Goal: Task Accomplishment & Management: Use online tool/utility

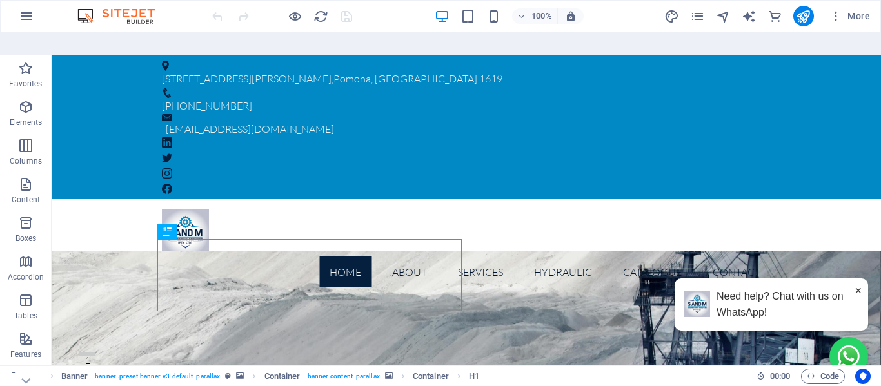
click at [697, 25] on div "More" at bounding box center [769, 16] width 211 height 21
click at [698, 22] on icon "pages" at bounding box center [697, 16] width 15 height 15
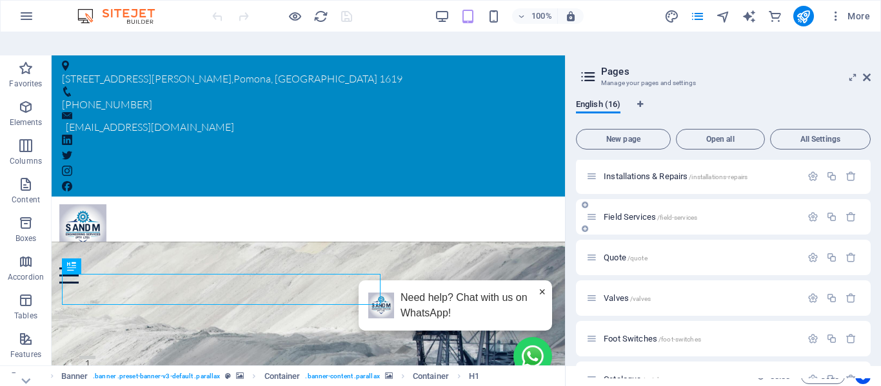
scroll to position [431, 0]
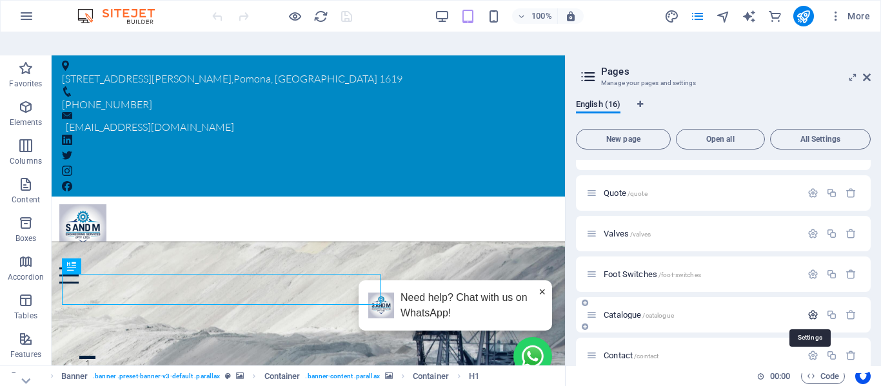
click at [807, 310] on icon "button" at bounding box center [812, 315] width 11 height 11
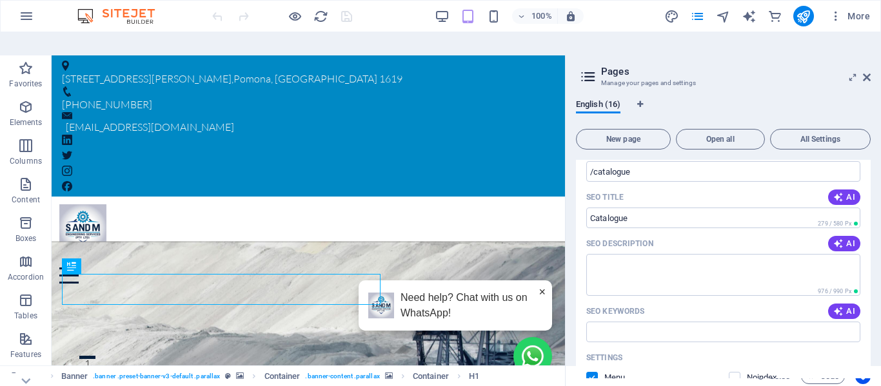
scroll to position [689, 0]
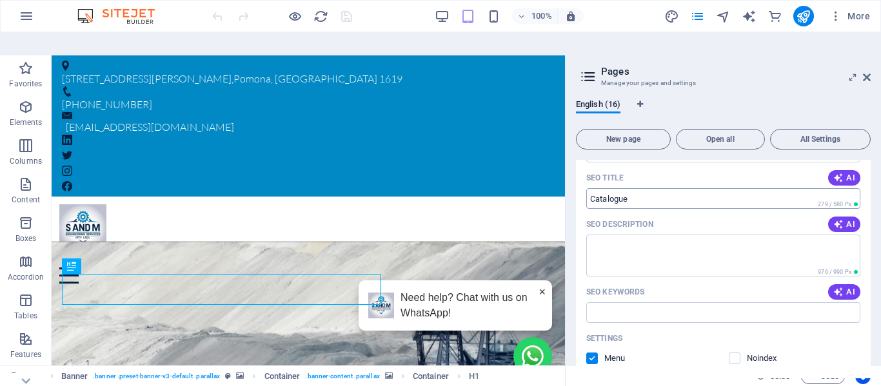
click at [601, 188] on input "SEO Title" at bounding box center [723, 198] width 274 height 21
drag, startPoint x: 601, startPoint y: 171, endPoint x: 595, endPoint y: 174, distance: 6.6
click at [595, 188] on input "SEO Title" at bounding box center [723, 198] width 274 height 21
click at [611, 188] on input "SEO Title" at bounding box center [723, 198] width 274 height 21
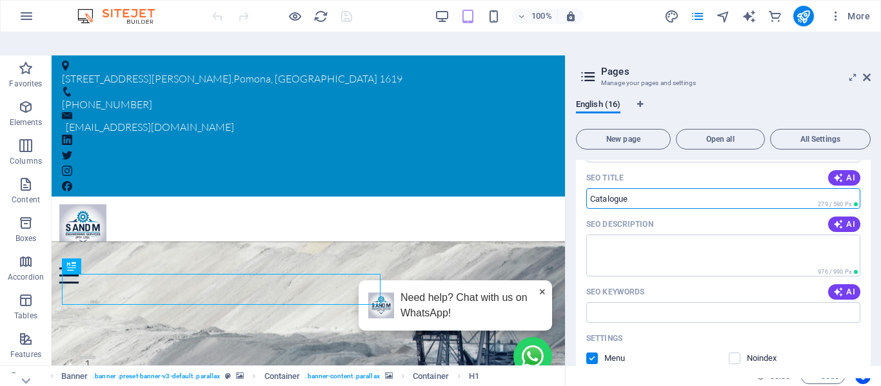
click at [611, 188] on input "SEO Title" at bounding box center [723, 198] width 274 height 21
paste input "Hydraulic Components Catalogue"
type input "Hydraulic Components Catalogue"
click at [667, 235] on textarea "SEO Description" at bounding box center [723, 256] width 274 height 42
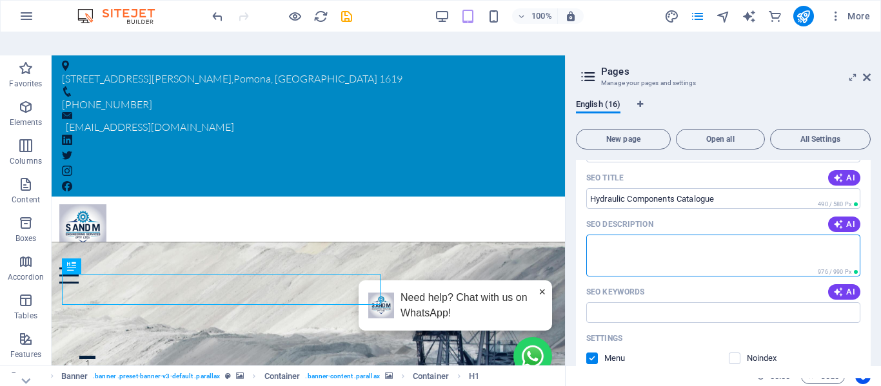
click at [623, 237] on textarea "SEO Description" at bounding box center [723, 256] width 274 height 42
paste textarea "Explore S&M Engineering’s hydraulic components catalogue for mining & construct…"
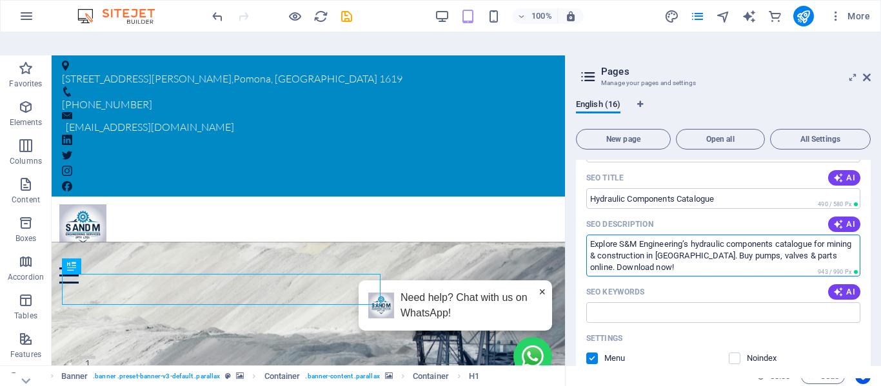
scroll to position [0, 0]
click at [745, 235] on textarea "Explore S&M Engineering’s hydraulic components catalogue for mining & construct…" at bounding box center [723, 256] width 274 height 42
click at [699, 235] on textarea "Explore S&M Engineering’s hydraulic components catalogue for mining & construct…" at bounding box center [723, 256] width 274 height 42
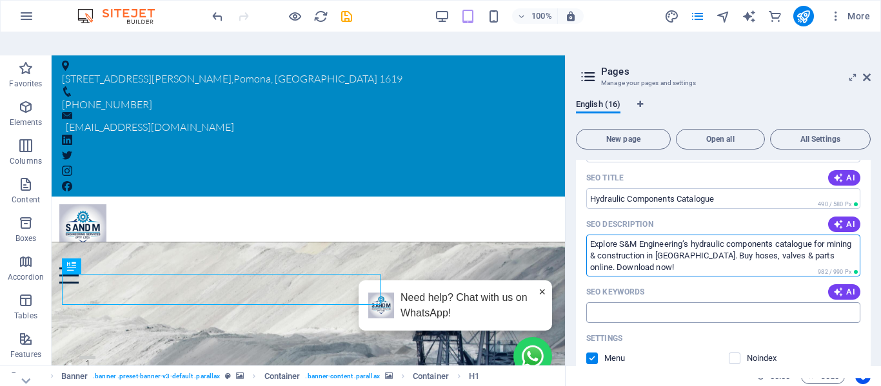
type textarea "Explore S&M Engineering’s hydraulic components catalogue for mining & construct…"
click at [637, 302] on input "SEO Keywords" at bounding box center [723, 312] width 274 height 21
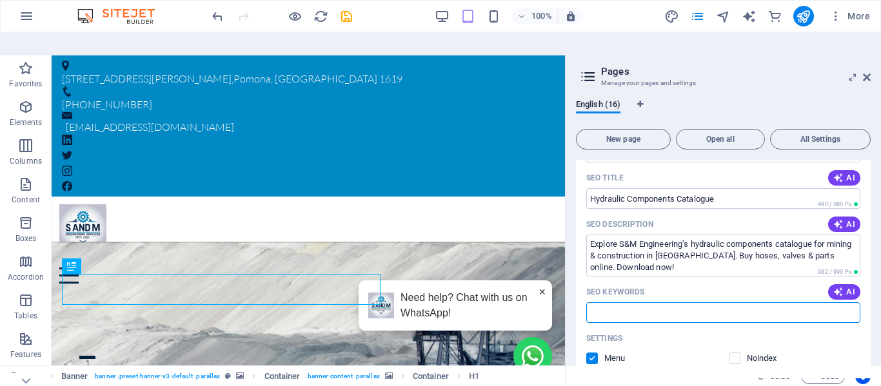
paste input "hydraulic components catalogue Gauteng, mining hydraulic parts catalog [GEOGRAP…"
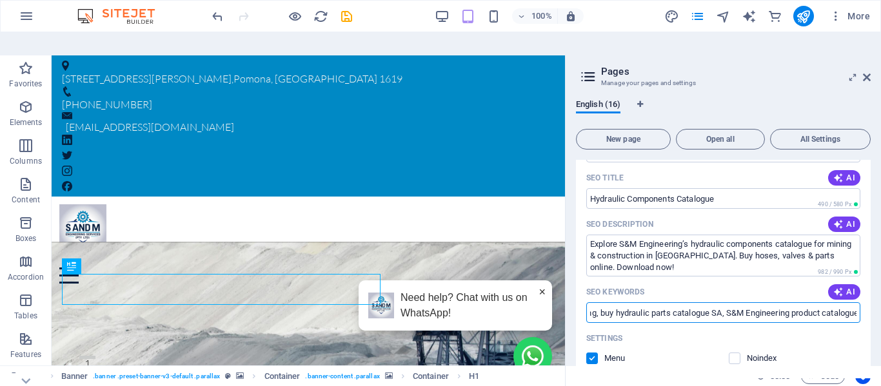
scroll to position [0, 647]
click at [713, 302] on input "hydraulic components catalogue Gauteng, mining hydraulic parts catalog [GEOGRAP…" at bounding box center [723, 312] width 274 height 21
drag, startPoint x: 754, startPoint y: 349, endPoint x: 763, endPoint y: 389, distance: 41.0
click at [591, 302] on input "hydraulic components catalogue Gauteng, mining hydraulic parts catalog [GEOGRAP…" at bounding box center [723, 312] width 274 height 21
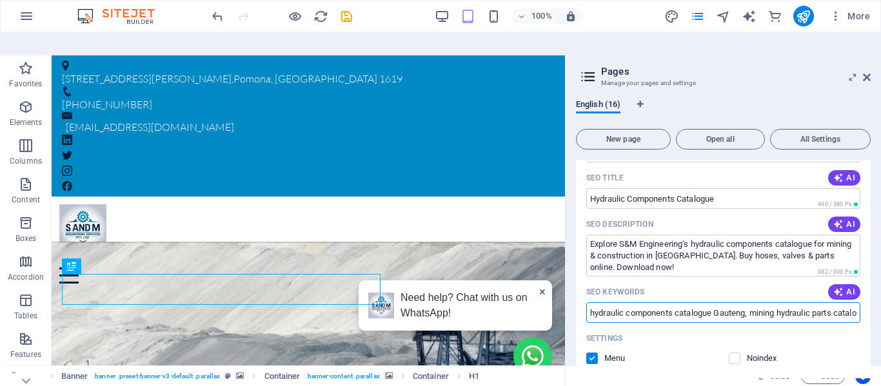
paste input "hydraulic components catalogue"
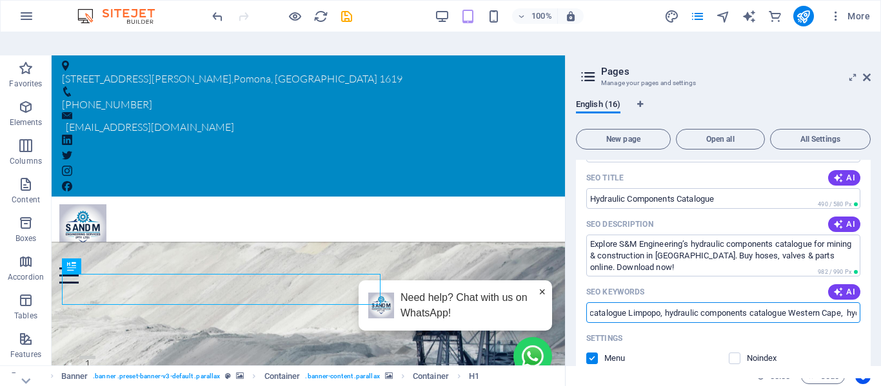
scroll to position [0, 255]
paste input "hydraulic components catalogue"
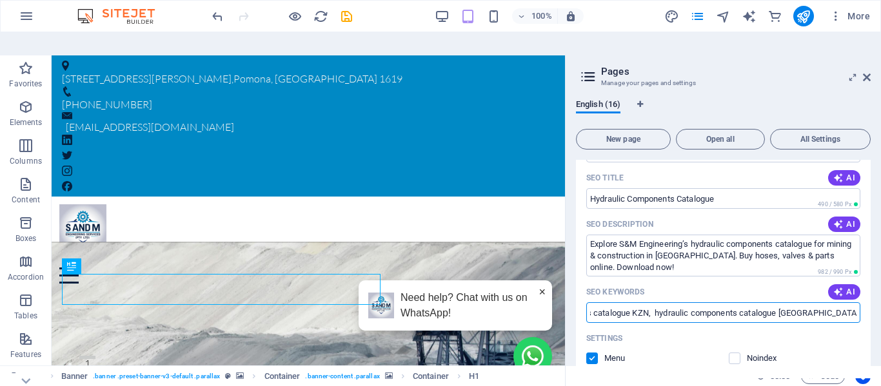
paste input "hydraulic components catalogue"
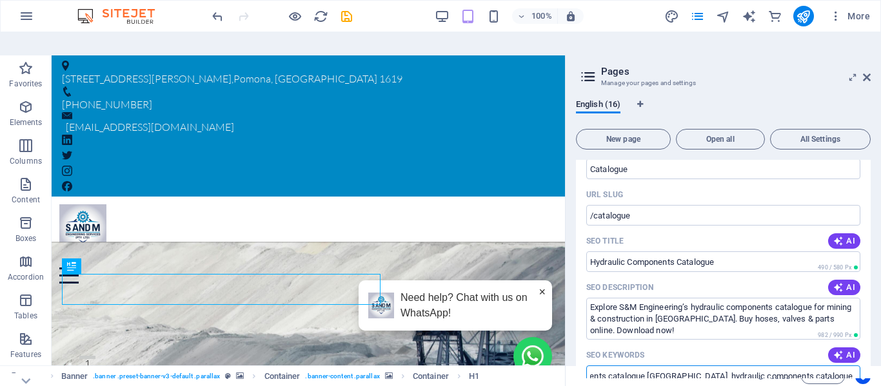
scroll to position [625, 0]
type input "hydraulic components catalogue Northwest, hydraulic components catalogue Limpop…"
click at [604, 308] on textarea "Explore S&M Engineering’s hydraulic components catalogue for mining & construct…" at bounding box center [723, 320] width 274 height 42
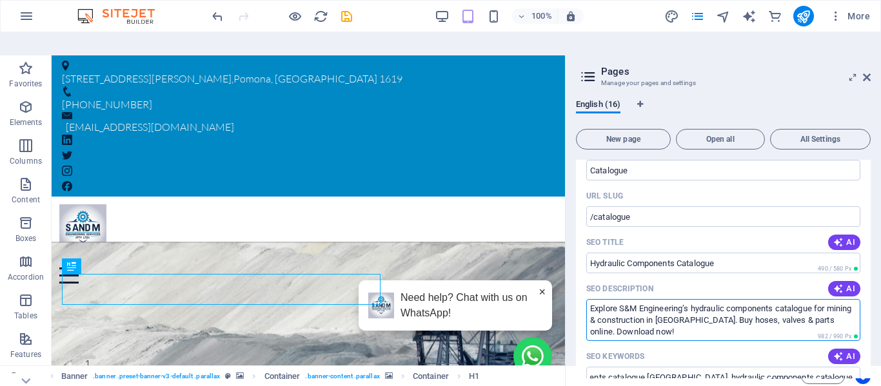
scroll to position [0, 0]
click at [604, 308] on textarea "Explore S&M Engineering’s hydraulic components catalogue for mining & construct…" at bounding box center [723, 320] width 274 height 42
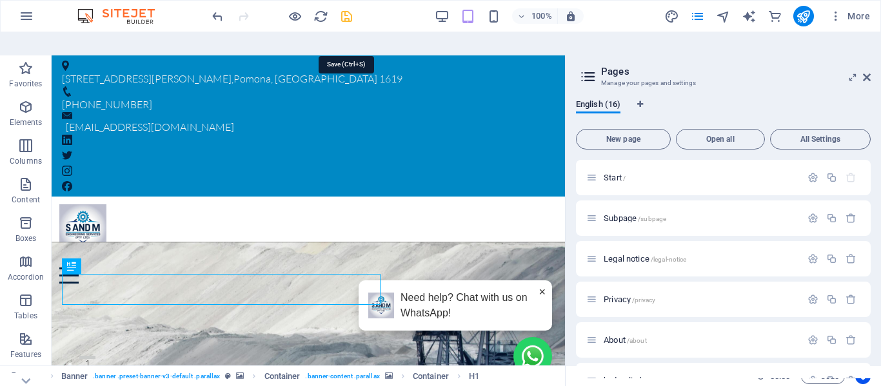
type textarea "Explore S&M Engineering’s hydraulic components catalogue for mining & construct…"
click at [346, 19] on icon "save" at bounding box center [346, 16] width 15 height 15
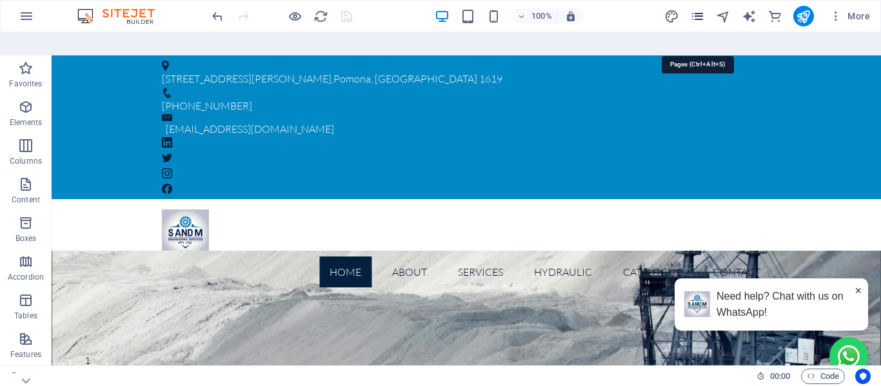
click at [705, 17] on icon "pages" at bounding box center [697, 16] width 15 height 15
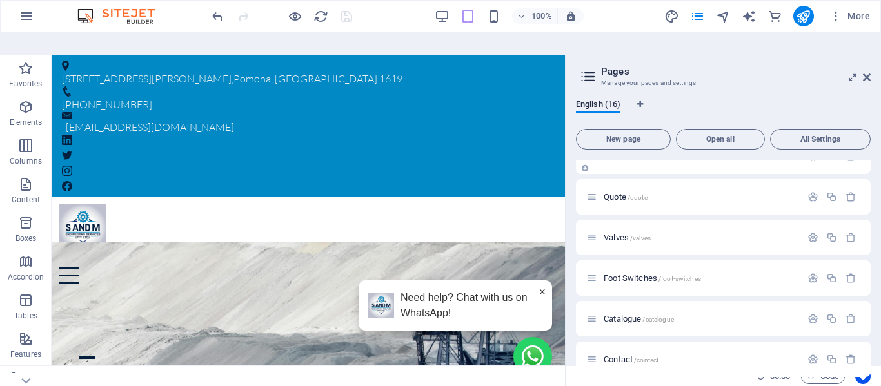
scroll to position [431, 0]
click at [651, 312] on span "/catalogue" at bounding box center [657, 315] width 31 height 7
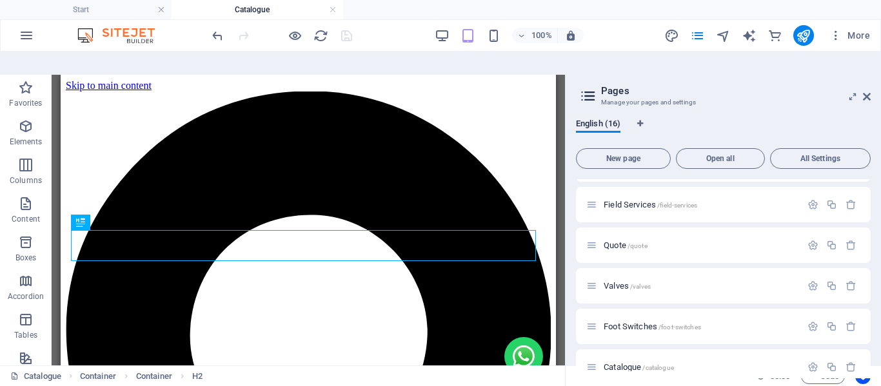
scroll to position [0, 0]
click at [867, 92] on icon at bounding box center [867, 97] width 8 height 10
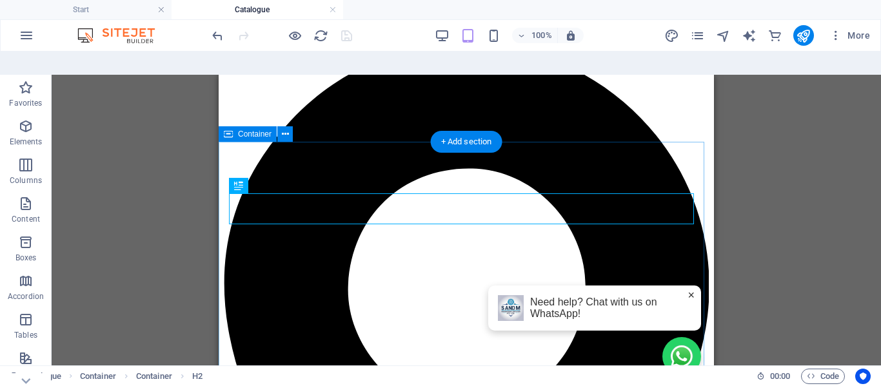
scroll to position [64, 0]
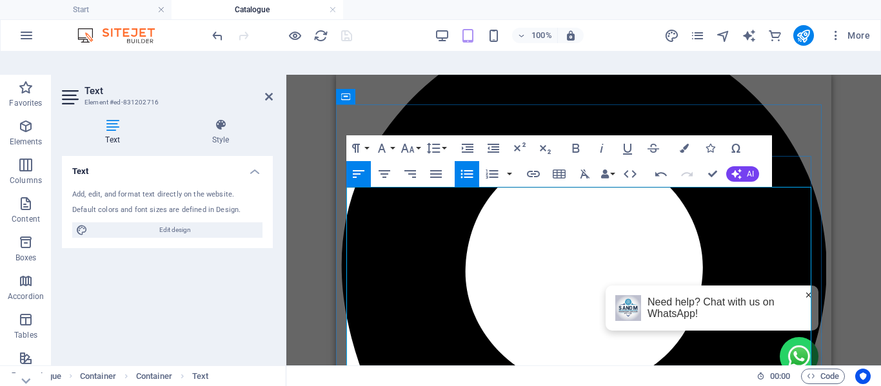
scroll to position [129, 0]
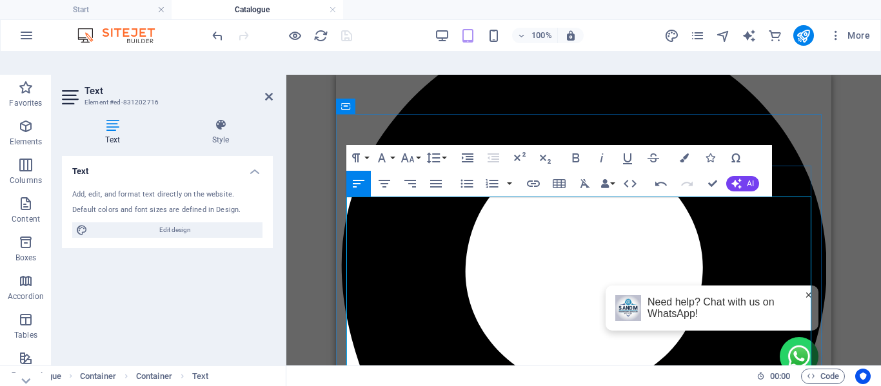
scroll to position [0, 0]
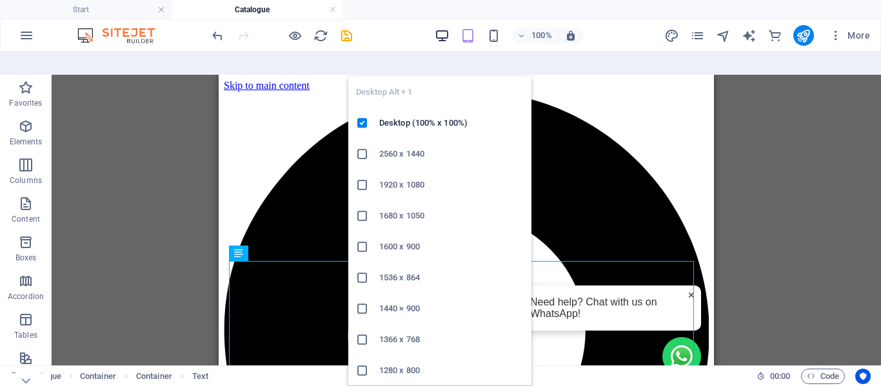
click at [438, 32] on icon "button" at bounding box center [442, 35] width 15 height 15
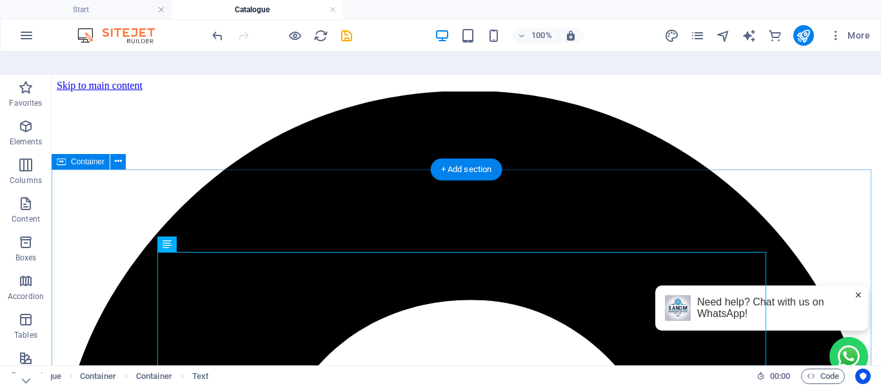
scroll to position [129, 0]
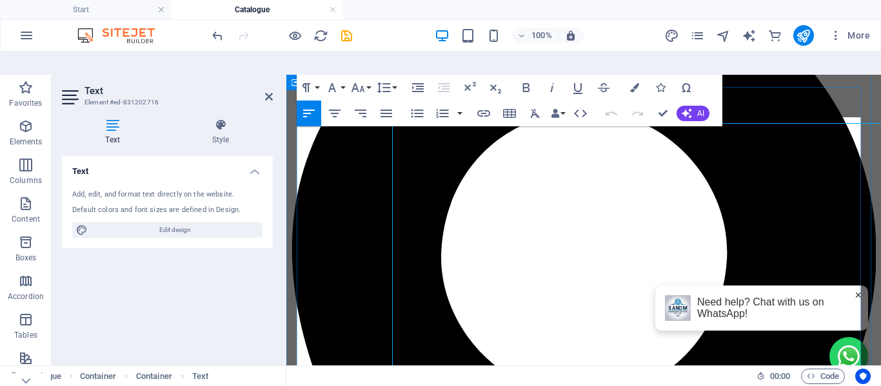
scroll to position [128, 0]
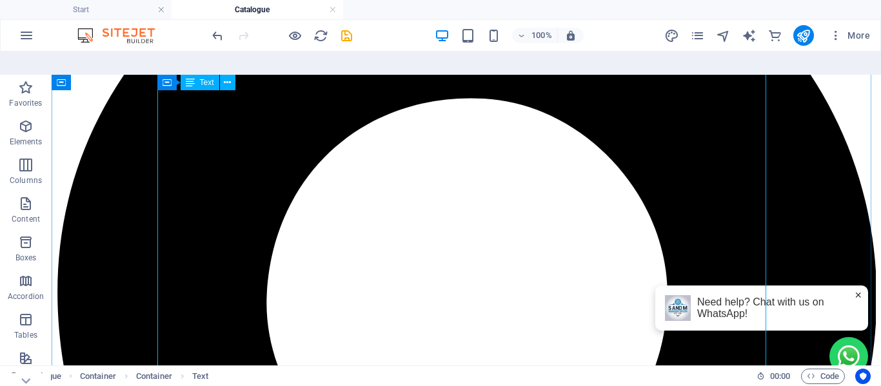
scroll to position [266, 0]
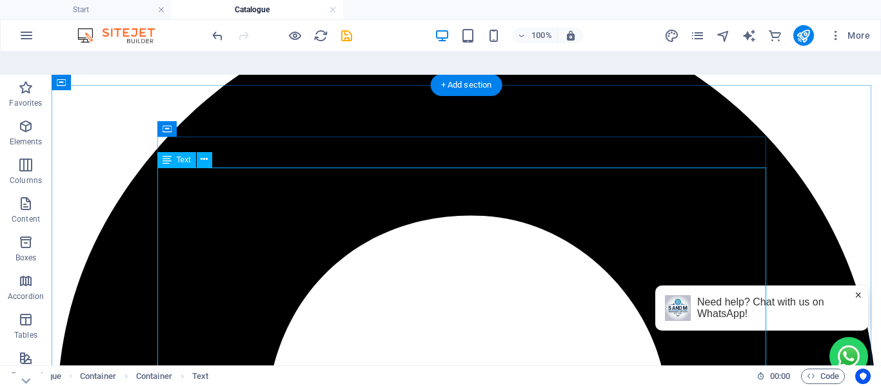
scroll to position [64, 0]
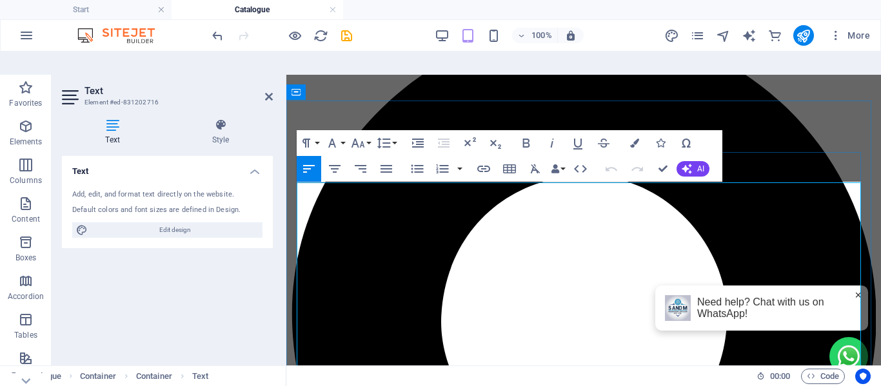
scroll to position [64, 0]
click at [232, 119] on icon at bounding box center [220, 125] width 104 height 13
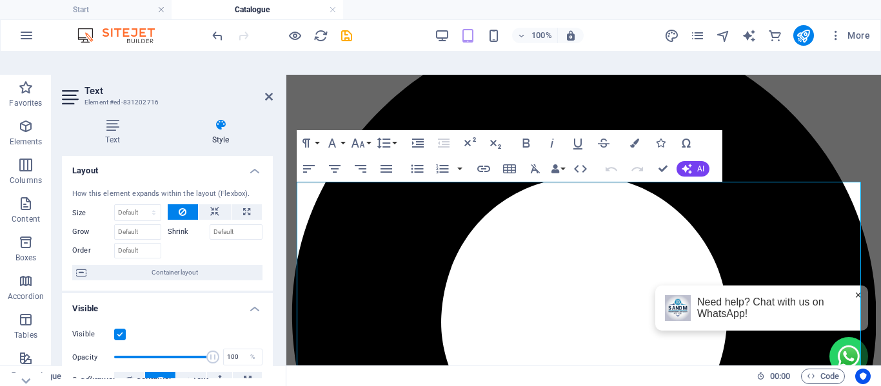
scroll to position [0, 0]
click at [112, 119] on icon at bounding box center [112, 125] width 101 height 13
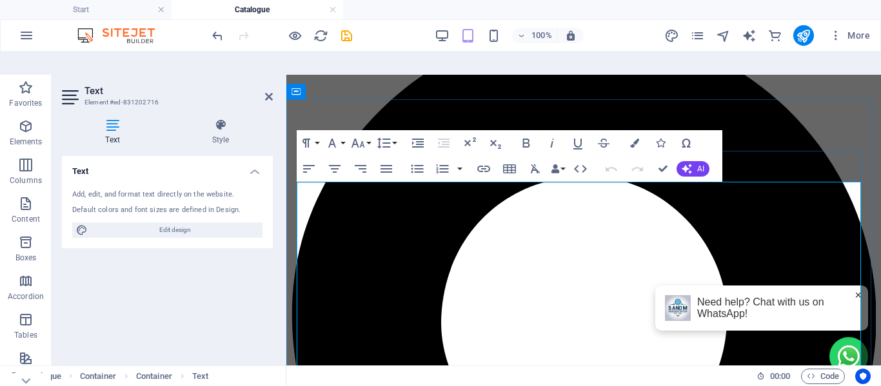
click at [312, 88] on span "Container" at bounding box center [323, 92] width 34 height 8
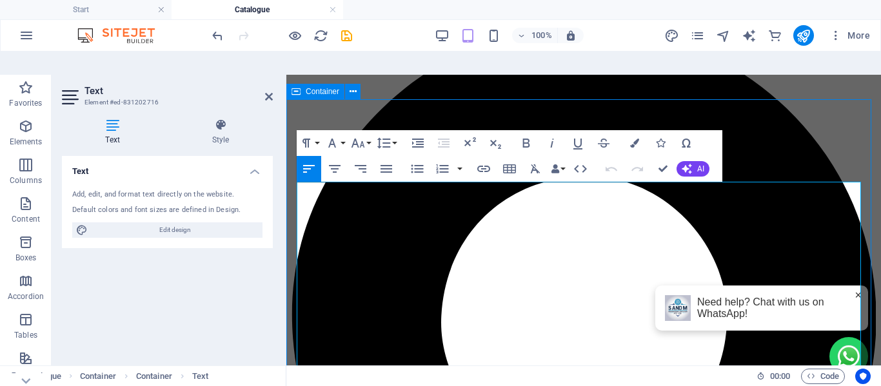
click at [312, 88] on span "Container" at bounding box center [323, 92] width 34 height 8
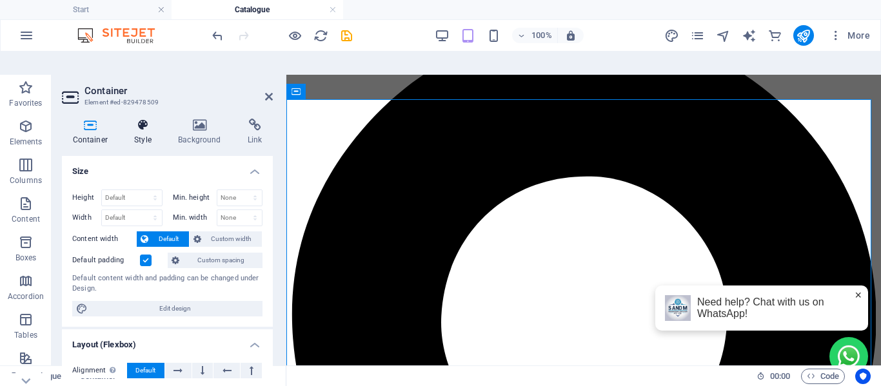
click at [135, 119] on h4 "Style" at bounding box center [146, 132] width 44 height 27
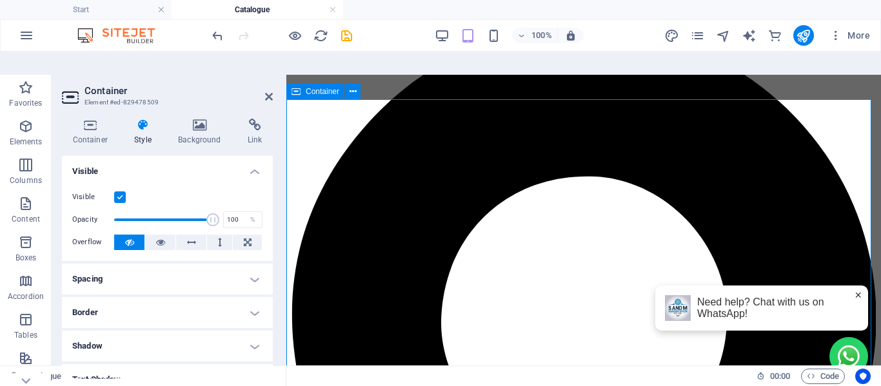
click at [312, 88] on span "Container" at bounding box center [323, 92] width 34 height 8
click at [304, 135] on icon at bounding box center [306, 142] width 9 height 15
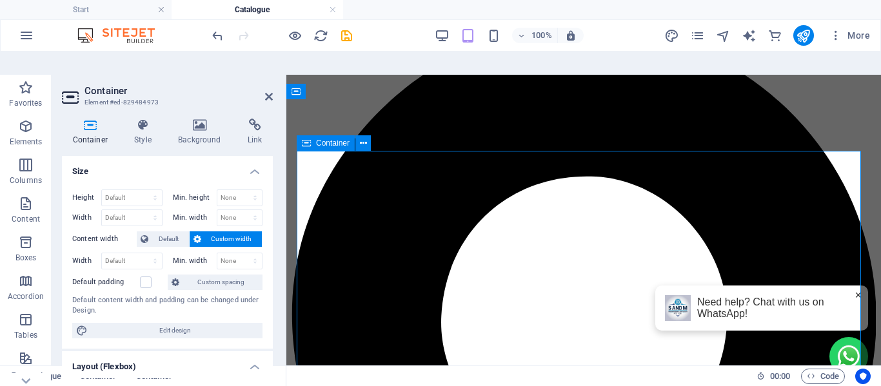
click at [308, 135] on icon at bounding box center [306, 142] width 9 height 15
click at [148, 119] on h4 "Style" at bounding box center [146, 132] width 44 height 27
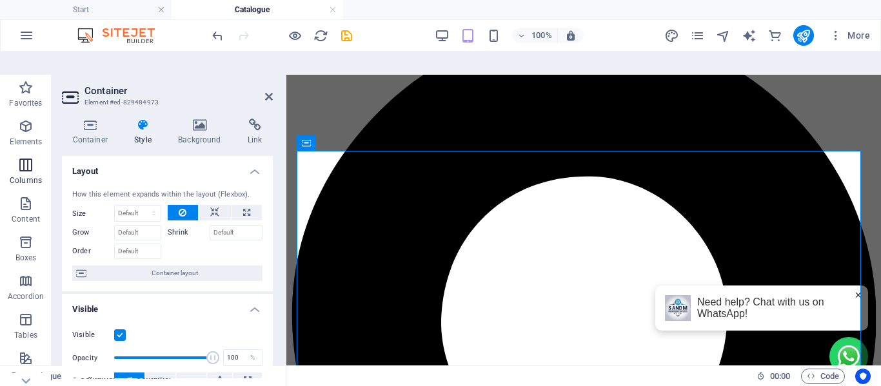
click at [23, 157] on icon "button" at bounding box center [25, 164] width 15 height 15
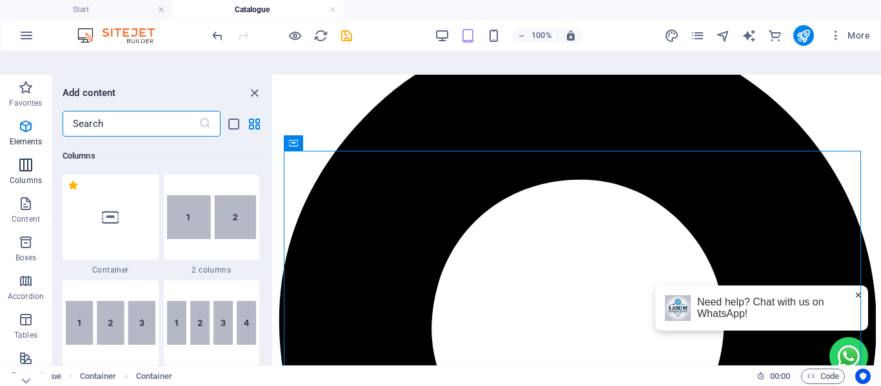
scroll to position [638, 0]
click at [119, 300] on img at bounding box center [111, 322] width 90 height 44
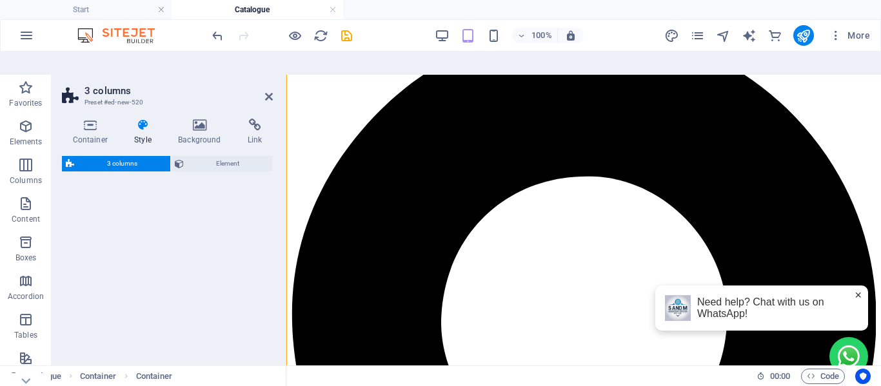
select select "rem"
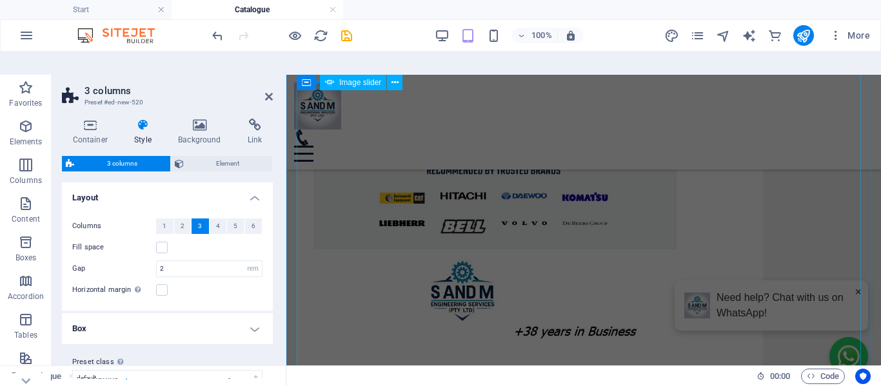
scroll to position [5096, 0]
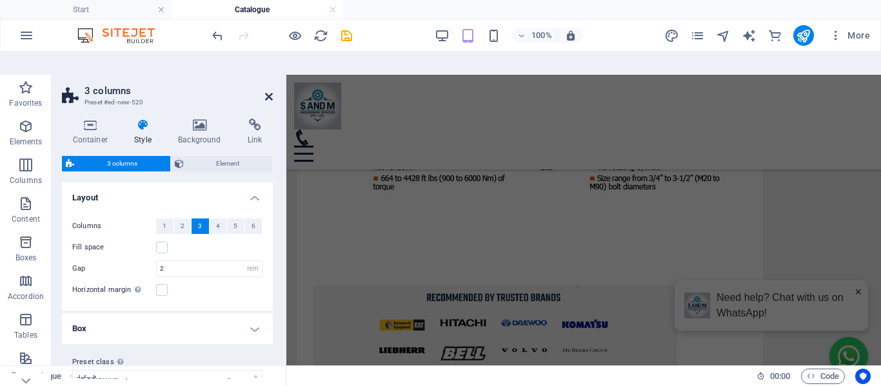
click at [267, 92] on icon at bounding box center [269, 97] width 8 height 10
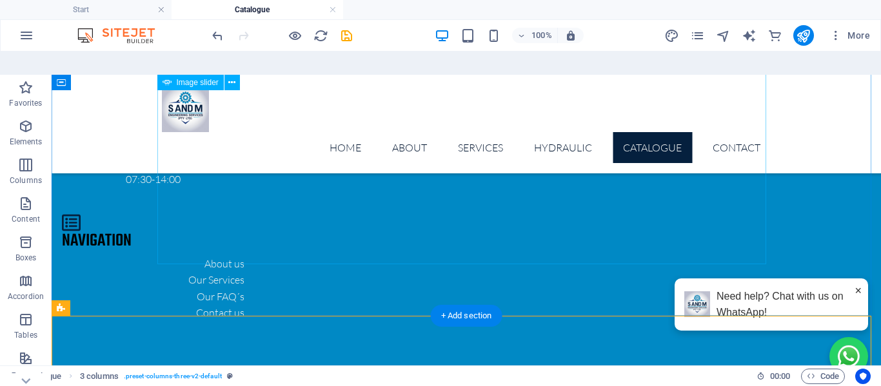
scroll to position [7482, 0]
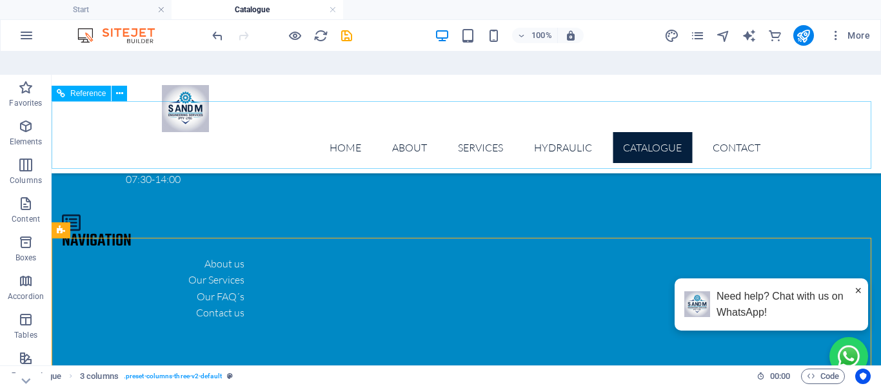
scroll to position [7353, 0]
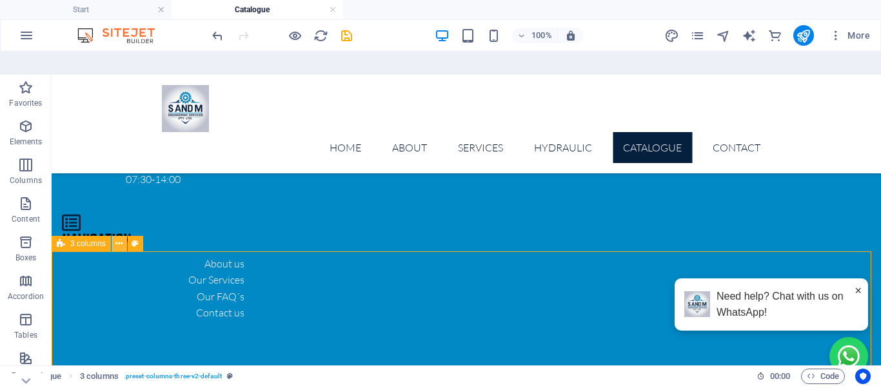
click at [119, 237] on icon at bounding box center [118, 244] width 7 height 14
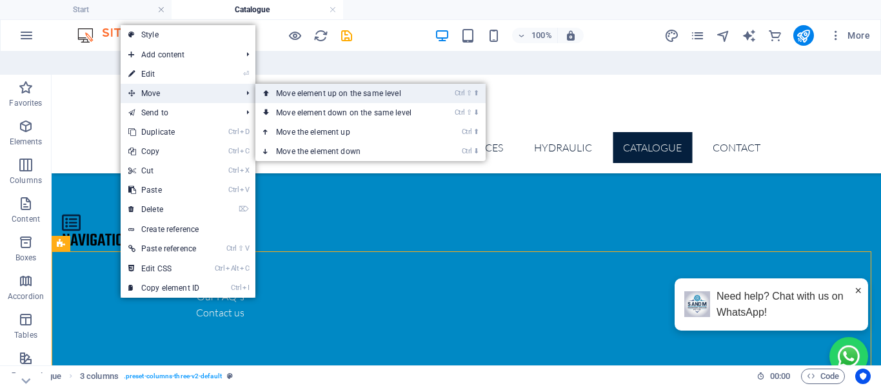
click at [275, 84] on link "Ctrl ⇧ ⬆ Move element up on the same level" at bounding box center [346, 93] width 182 height 19
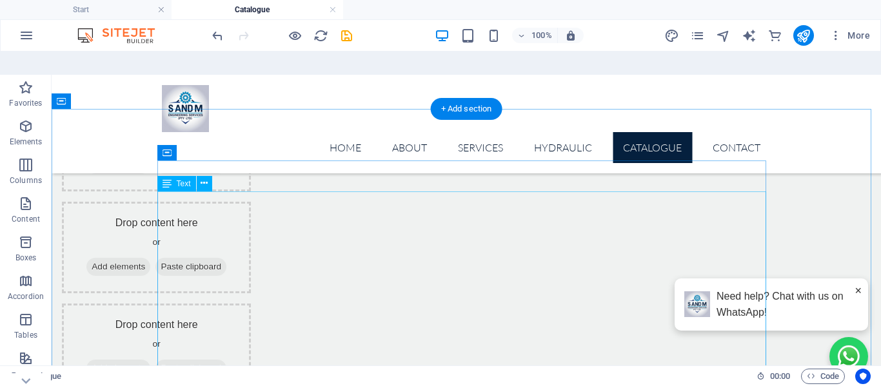
scroll to position [322, 0]
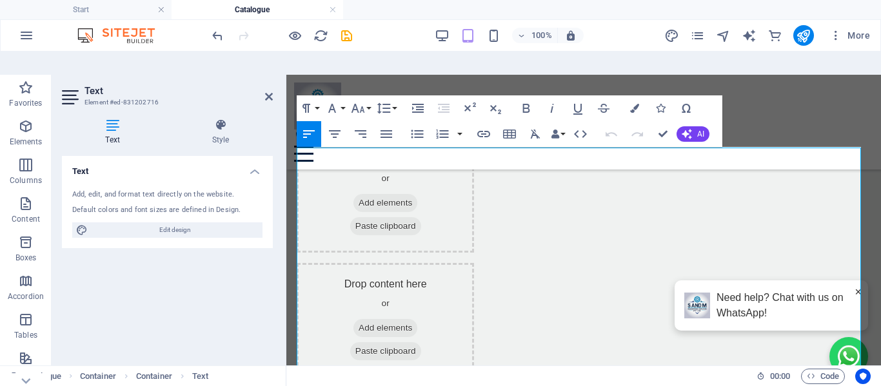
scroll to position [317, 0]
drag, startPoint x: 488, startPoint y: 239, endPoint x: 296, endPoint y: 135, distance: 217.9
copy span "Discover S & M Engineering Services’ comprehensive hydraulic components catalog…"
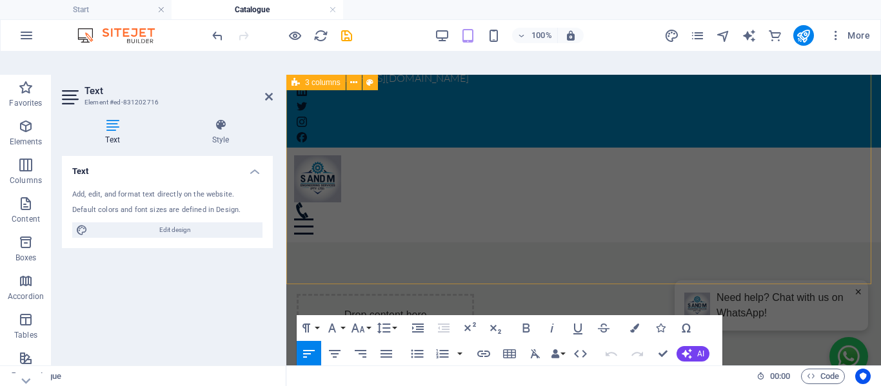
scroll to position [0, 0]
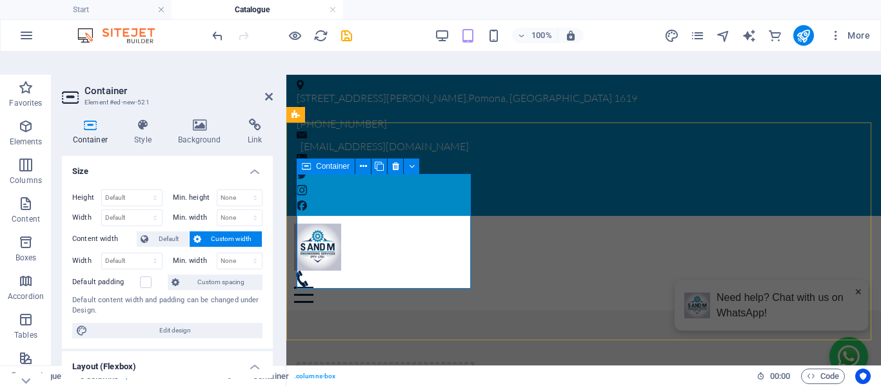
scroll to position [41, 0]
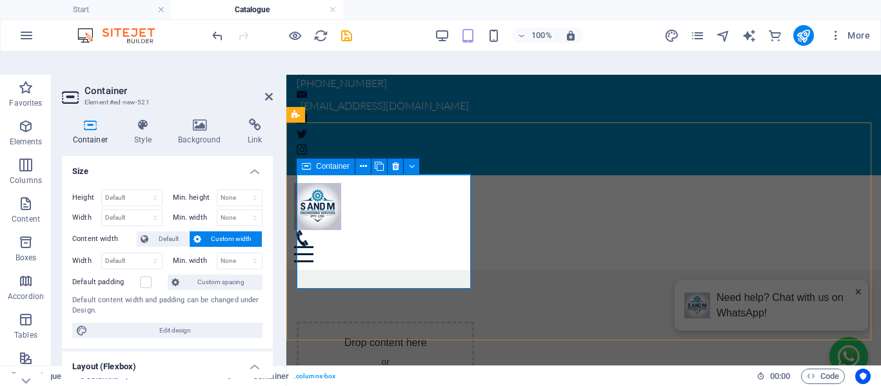
click at [381, 322] on div "Drop content here or Add elements Paste clipboard" at bounding box center [385, 379] width 177 height 115
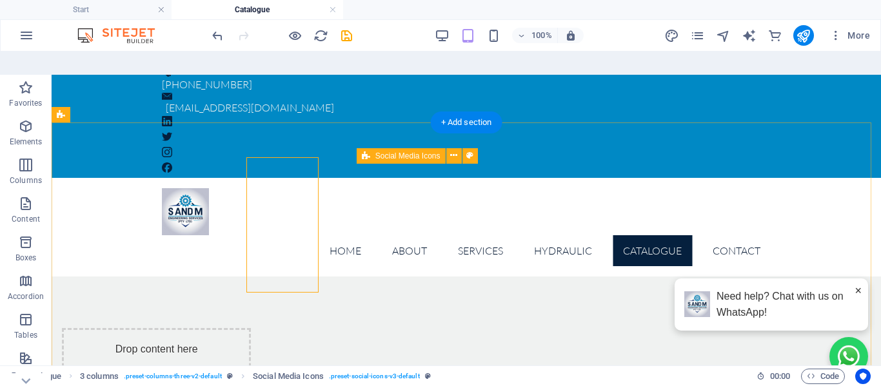
scroll to position [47, 0]
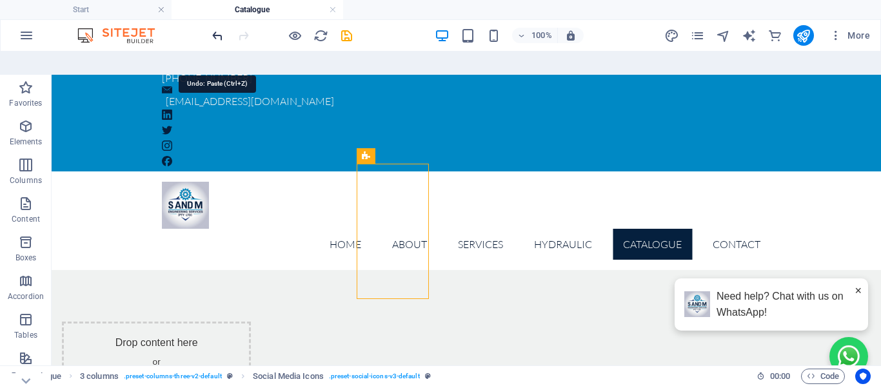
click at [216, 35] on icon "undo" at bounding box center [217, 35] width 15 height 15
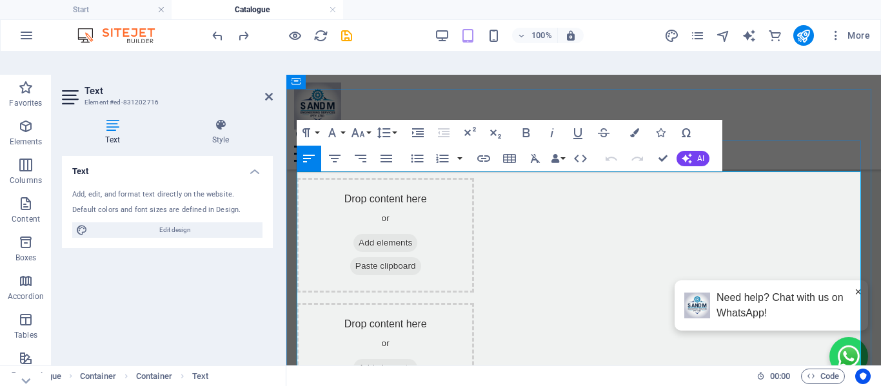
scroll to position [299, 0]
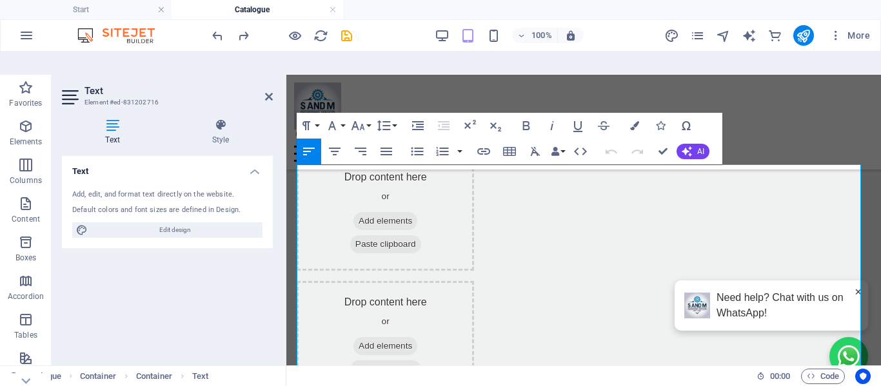
drag, startPoint x: 488, startPoint y: 252, endPoint x: 546, endPoint y: 221, distance: 66.4
copy span "Discover S & M Engineering Services’ comprehensive hydraulic components catalog…"
click at [737, 130] on div at bounding box center [583, 146] width 579 height 32
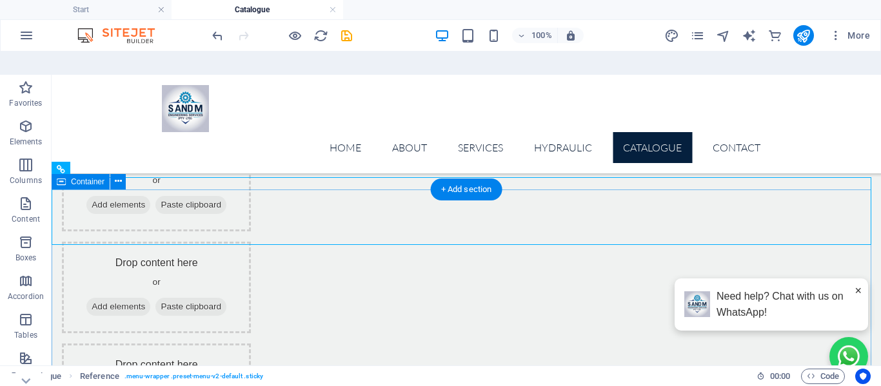
scroll to position [107, 0]
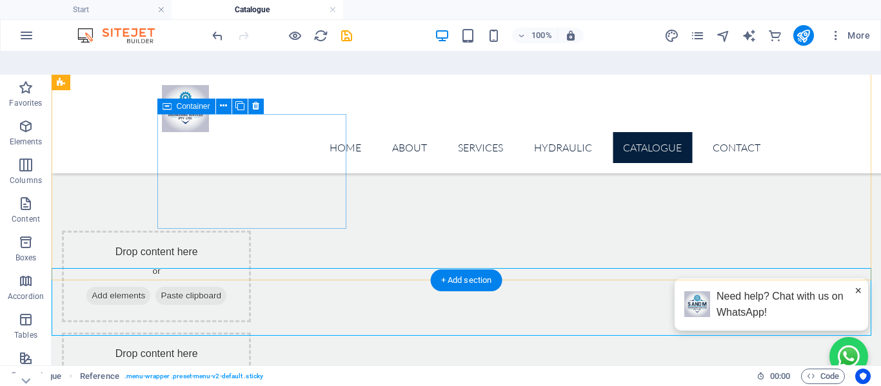
click at [226, 287] on span "Paste clipboard" at bounding box center [190, 296] width 71 height 18
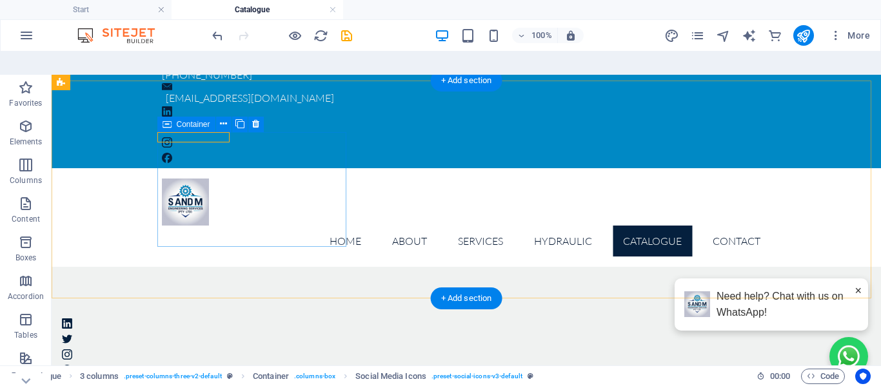
scroll to position [0, 0]
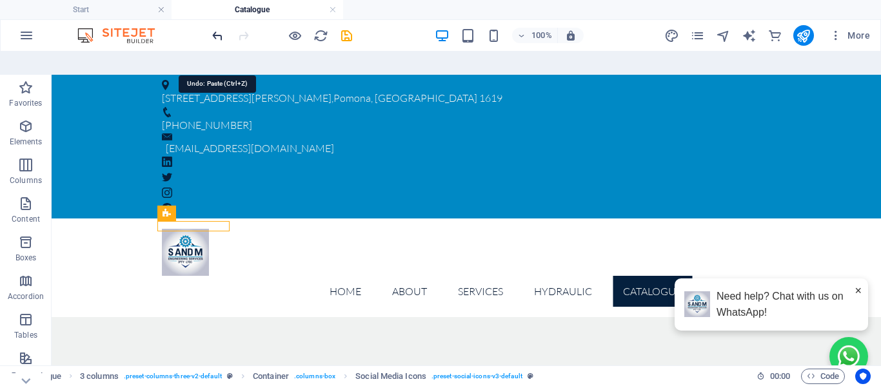
click at [215, 35] on icon "undo" at bounding box center [217, 35] width 15 height 15
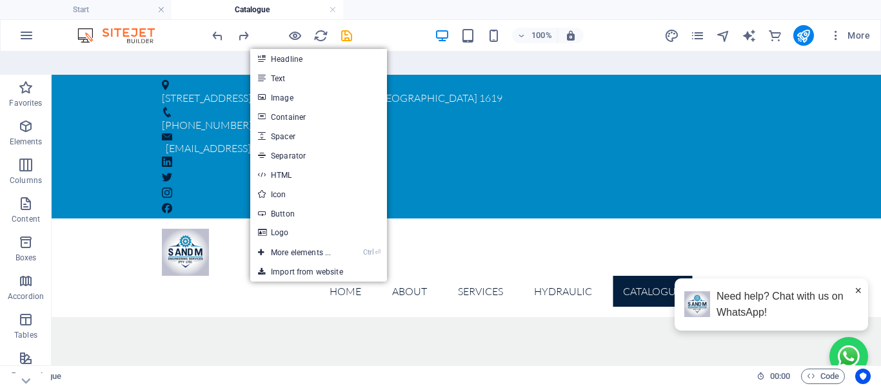
click at [291, 68] on link "Text" at bounding box center [318, 77] width 137 height 19
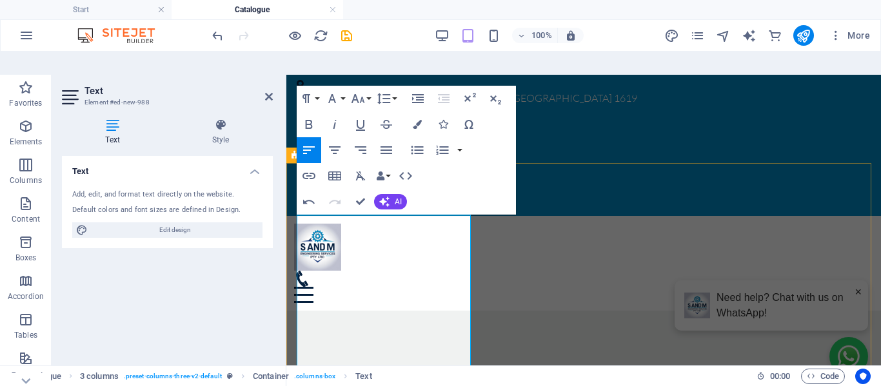
click at [417, 120] on icon "button" at bounding box center [417, 124] width 9 height 9
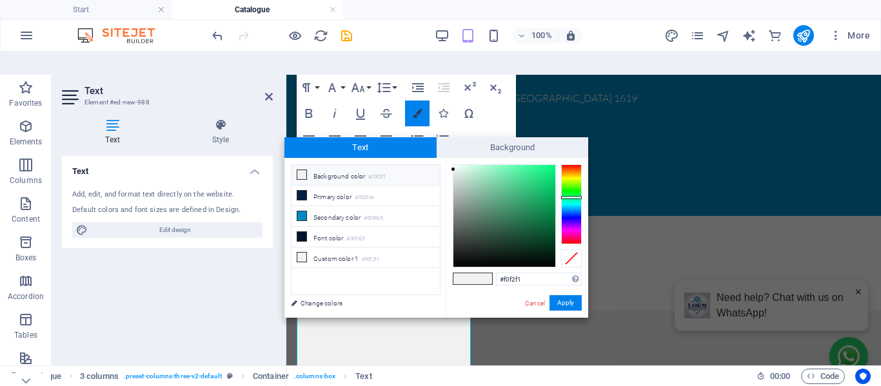
scroll to position [43, 0]
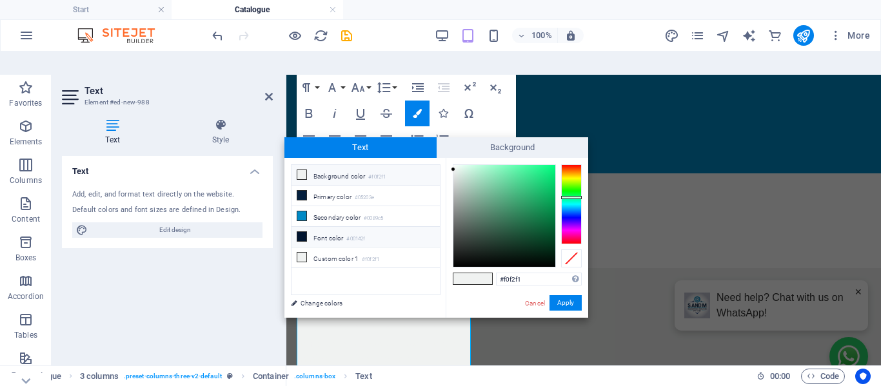
click at [328, 227] on li "Font color #00142f" at bounding box center [366, 237] width 148 height 21
type input "#00142f"
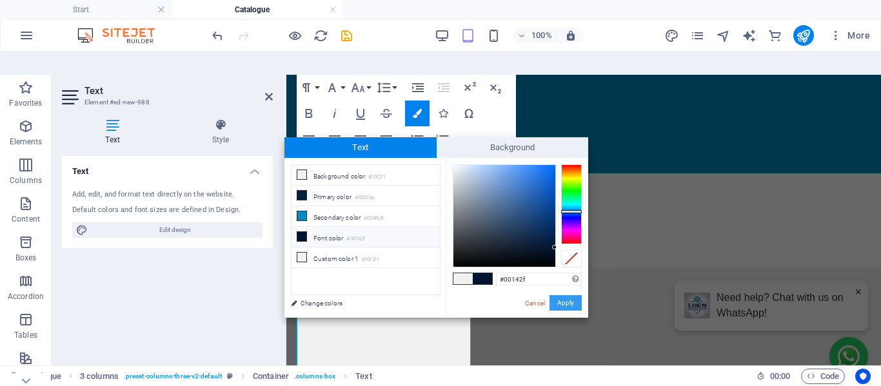
click at [568, 295] on button "Apply" at bounding box center [565, 302] width 32 height 15
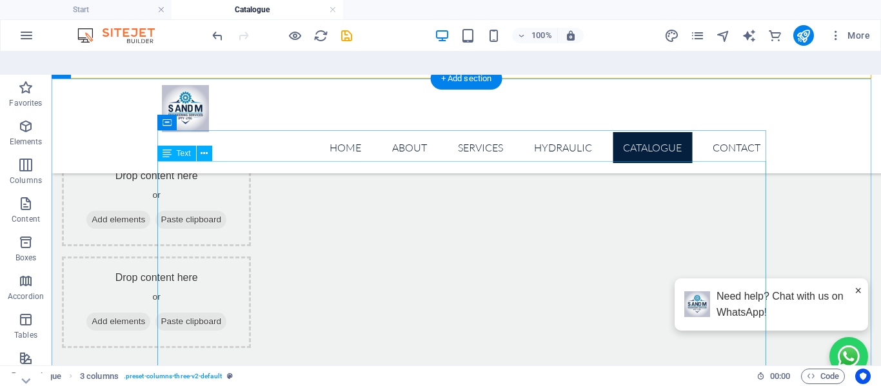
scroll to position [430, 0]
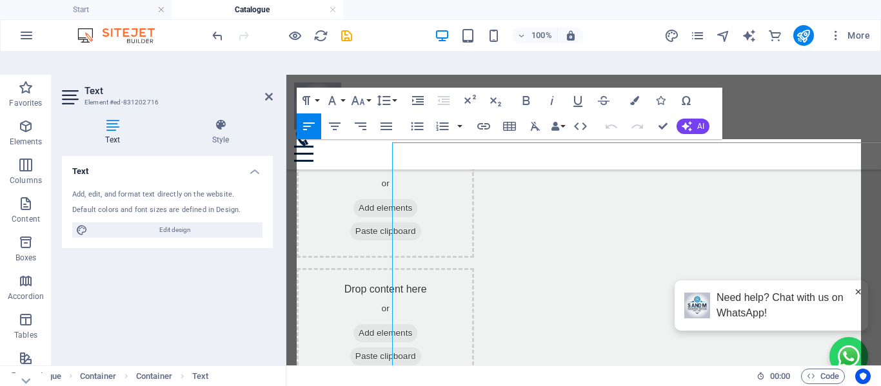
scroll to position [426, 0]
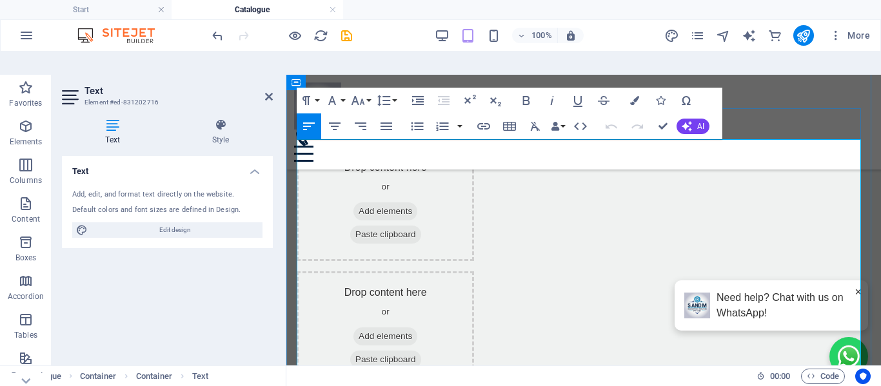
drag, startPoint x: 298, startPoint y: 253, endPoint x: 395, endPoint y: 363, distance: 146.7
copy div "Our catalogue showcases a wide range of hydraulic equipment designed to meet th…"
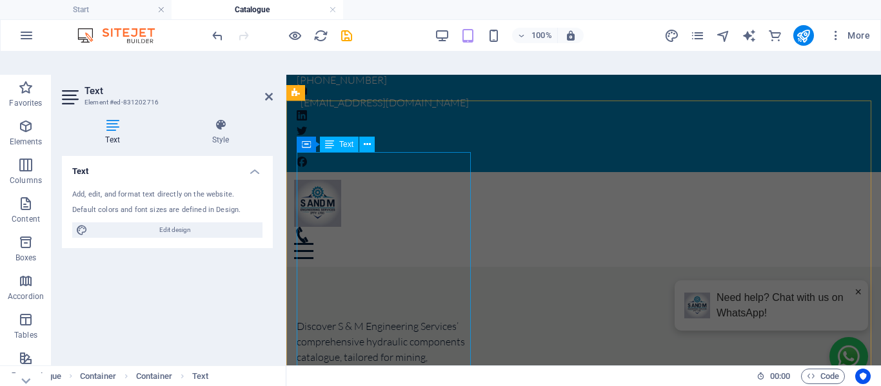
scroll to position [64, 0]
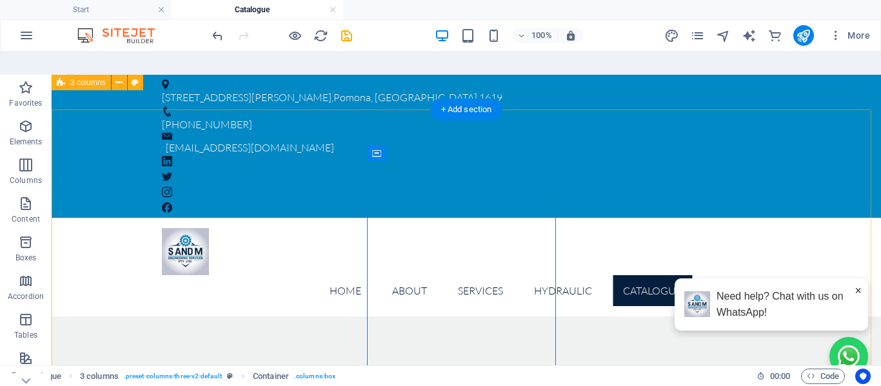
scroll to position [0, 0]
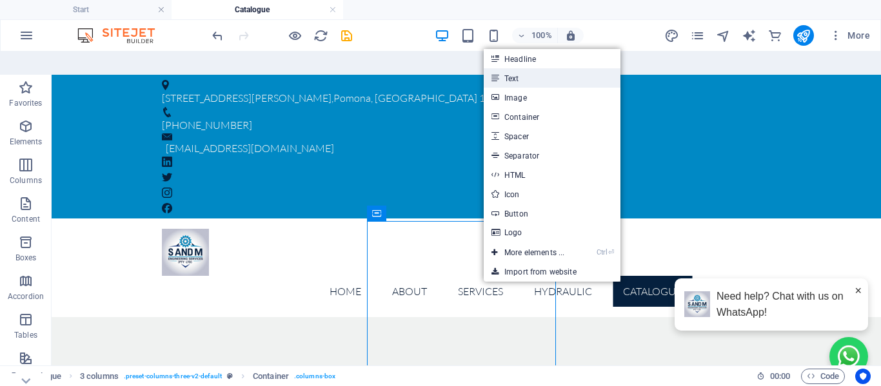
click at [518, 68] on link "Text" at bounding box center [552, 77] width 137 height 19
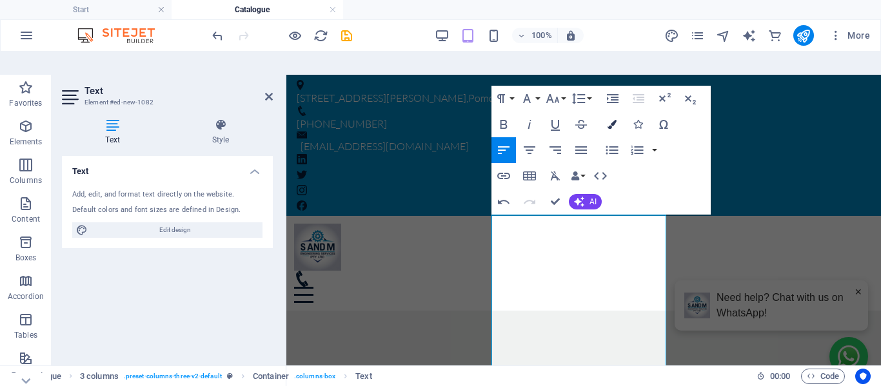
click at [609, 120] on icon "button" at bounding box center [612, 124] width 9 height 9
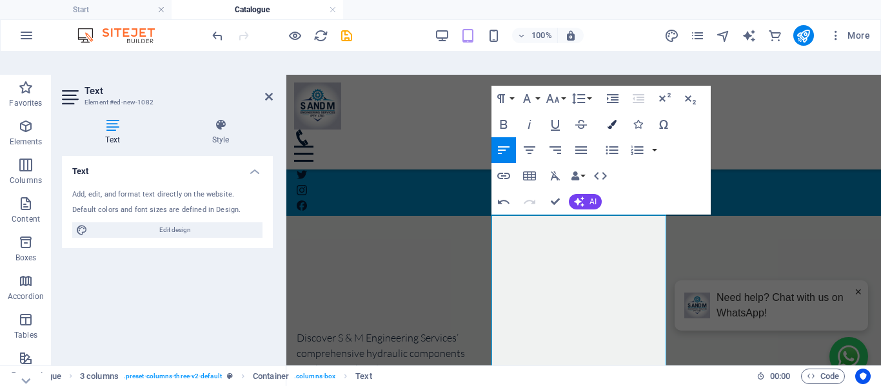
scroll to position [140, 0]
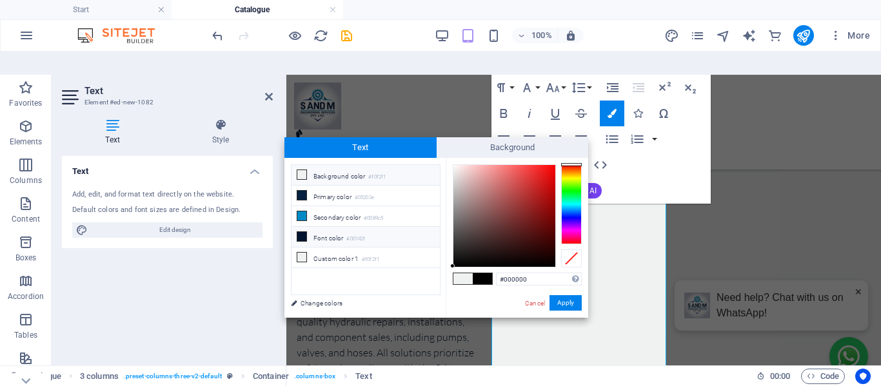
click at [335, 227] on li "Font color #00142f" at bounding box center [366, 237] width 148 height 21
type input "#00142f"
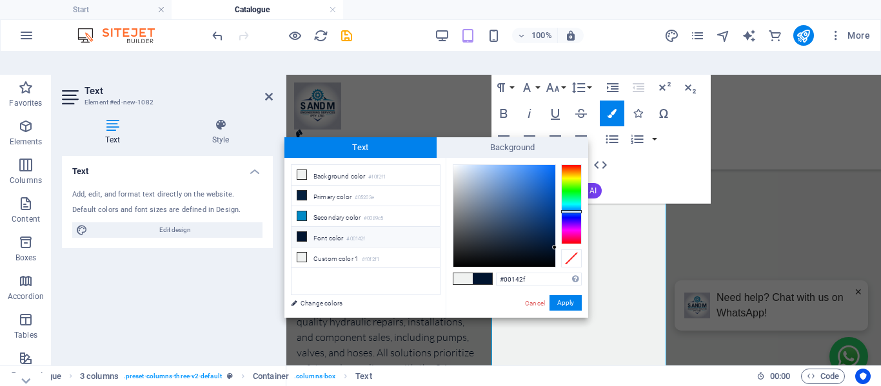
click at [306, 232] on icon at bounding box center [301, 236] width 9 height 9
click at [567, 295] on button "Apply" at bounding box center [565, 302] width 32 height 15
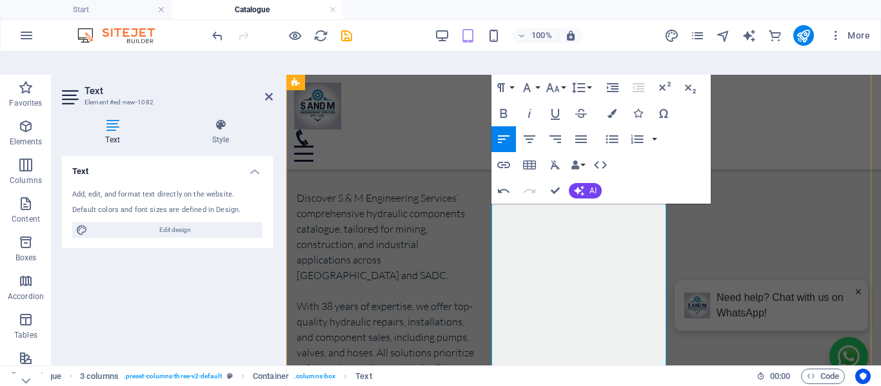
click at [447, 235] on div "Discover S & M Engineering Services’ comprehensive hydraulic components catalog…" at bounding box center [385, 306] width 177 height 232
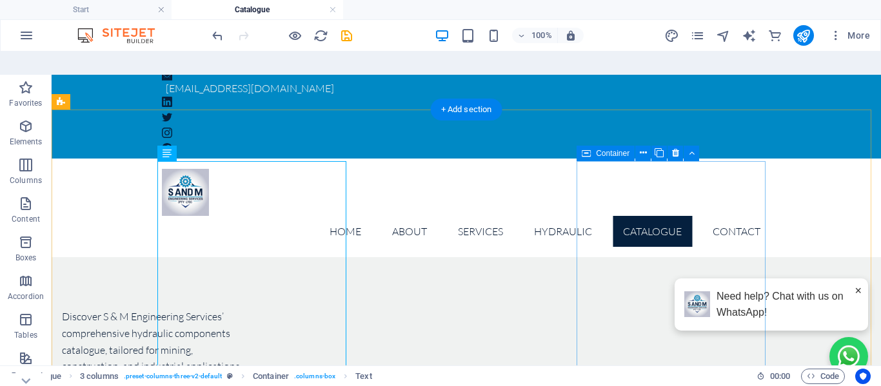
scroll to position [77, 0]
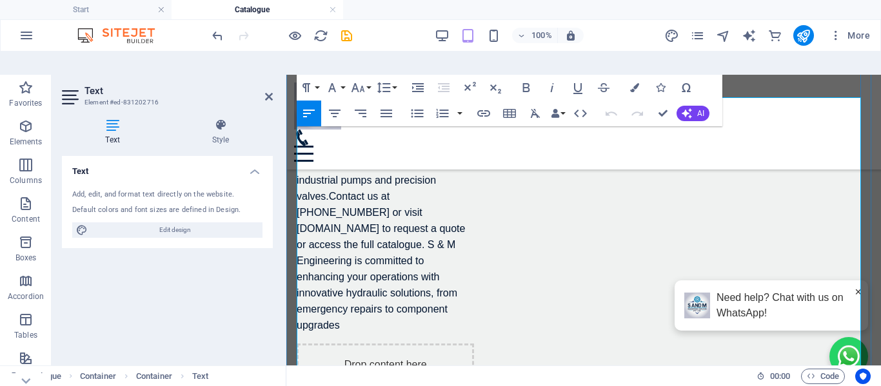
scroll to position [671, 0]
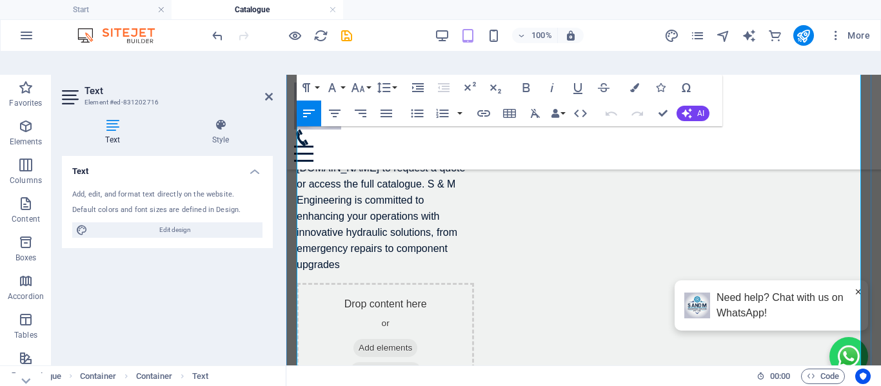
drag, startPoint x: 298, startPoint y: 288, endPoint x: 661, endPoint y: 358, distance: 369.8
copy div "Start optimizing your equipment now—download the catalogue and let’s build your…"
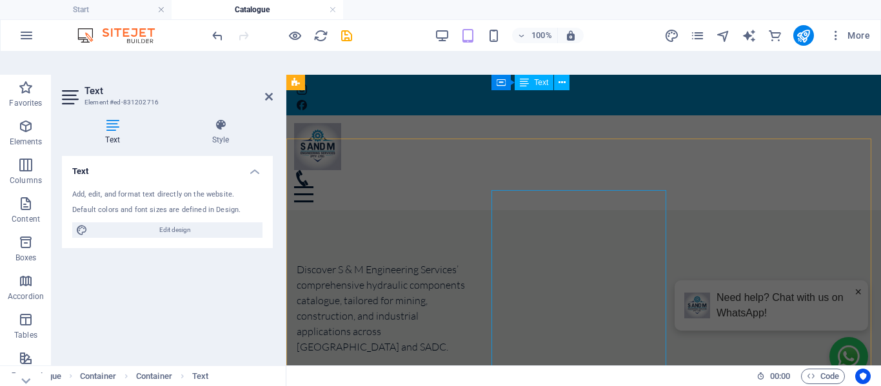
scroll to position [0, 0]
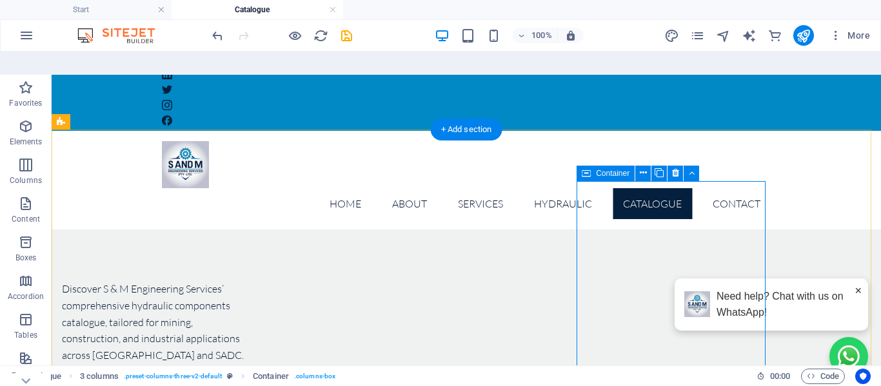
scroll to position [40, 0]
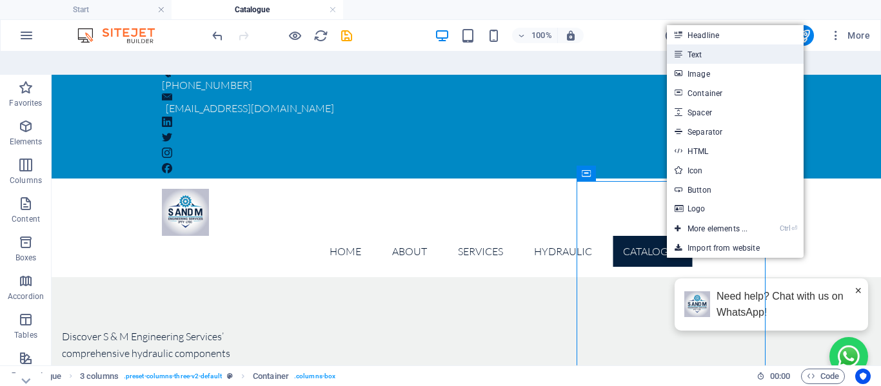
click at [698, 44] on link "Text" at bounding box center [735, 53] width 137 height 19
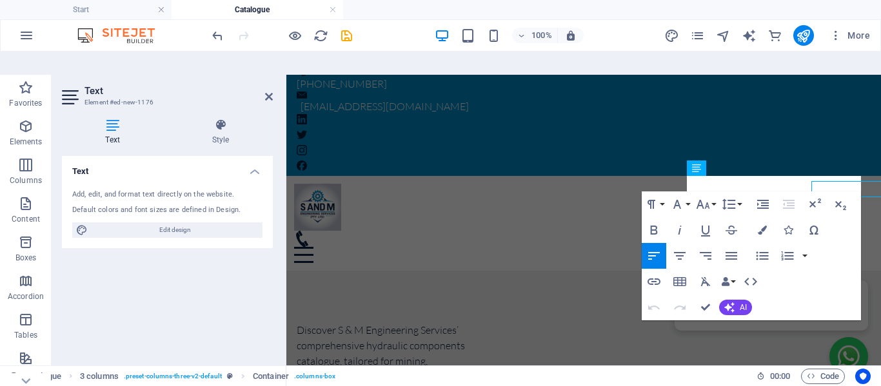
scroll to position [39, 0]
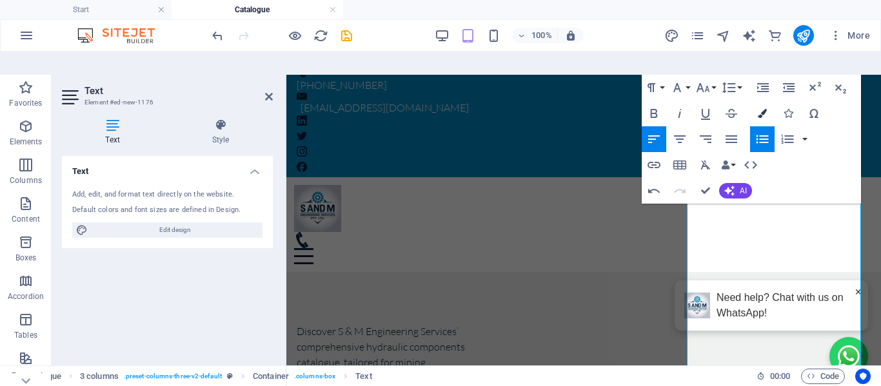
click at [758, 109] on icon "button" at bounding box center [762, 113] width 9 height 9
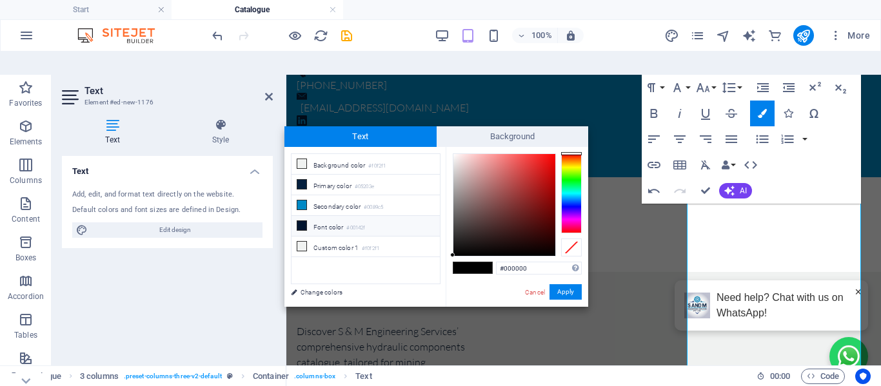
click at [321, 216] on li "Font color #00142f" at bounding box center [366, 226] width 148 height 21
type input "#00142f"
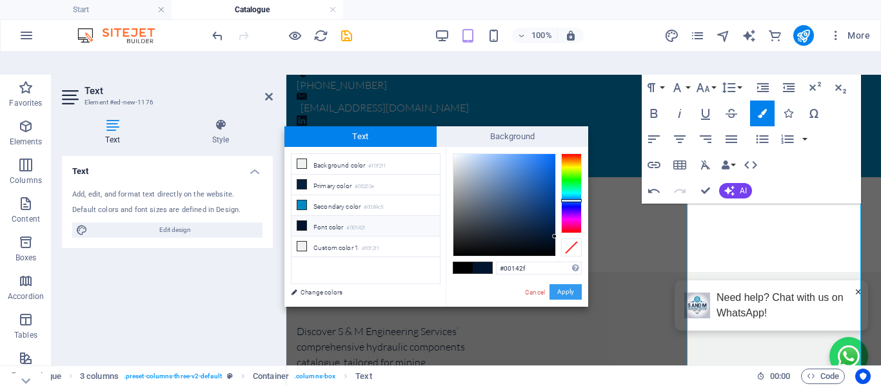
click at [567, 284] on button "Apply" at bounding box center [565, 291] width 32 height 15
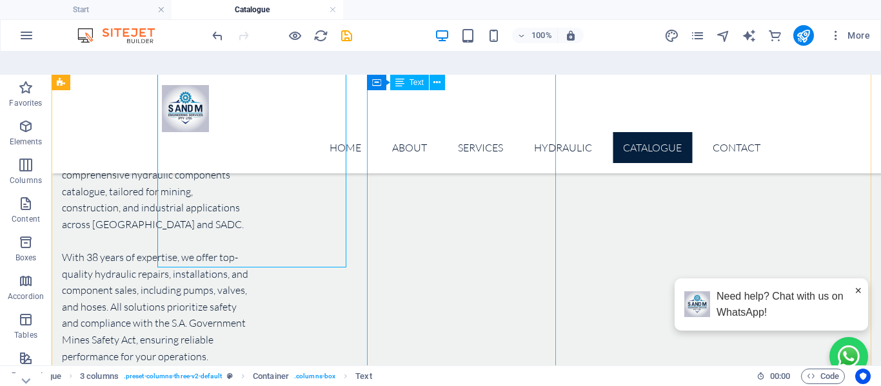
scroll to position [168, 0]
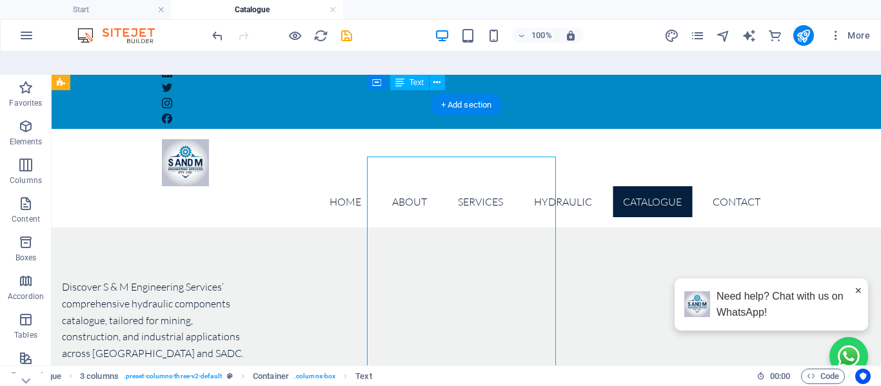
scroll to position [39, 0]
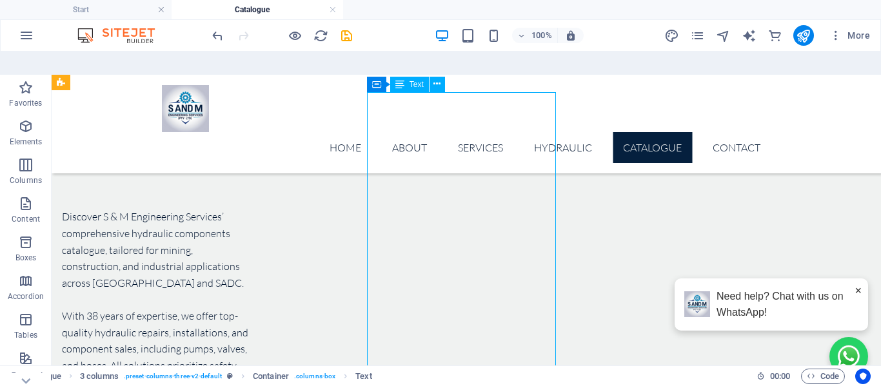
scroll to position [193, 0]
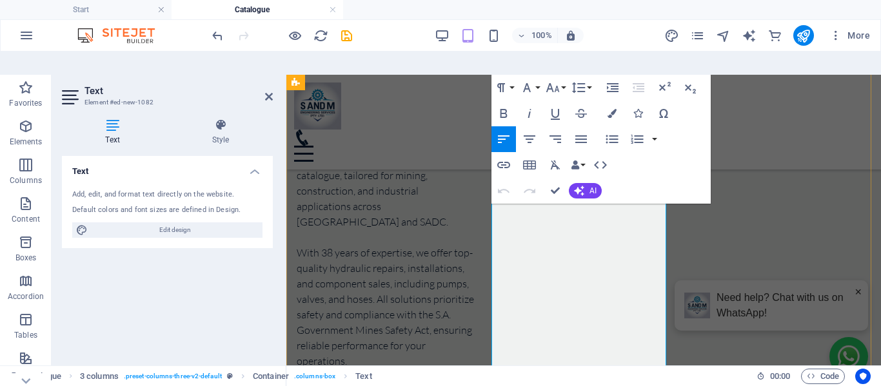
drag, startPoint x: 530, startPoint y: 252, endPoint x: 573, endPoint y: 370, distance: 125.5
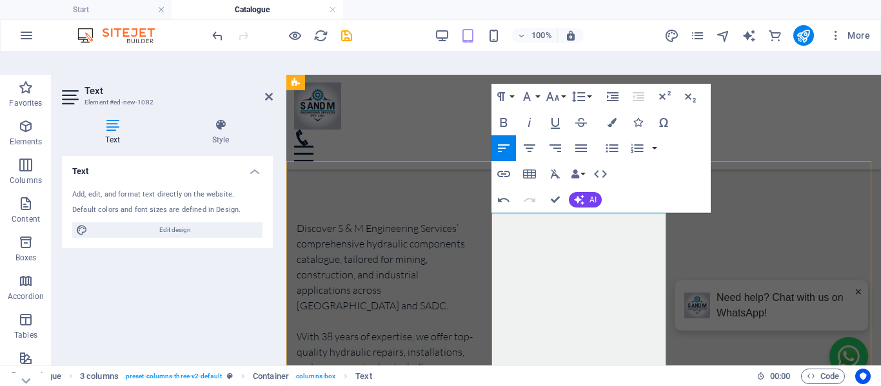
scroll to position [0, 0]
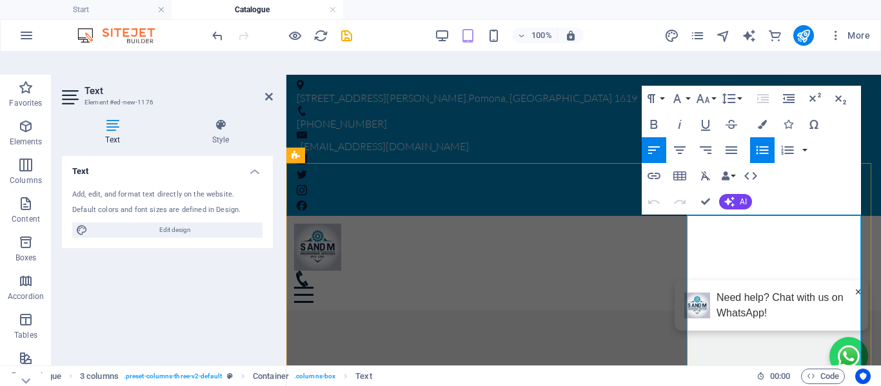
click at [271, 92] on icon at bounding box center [269, 97] width 8 height 10
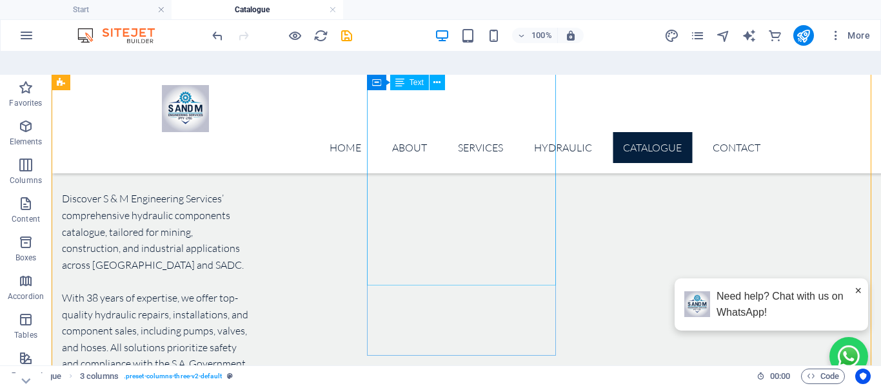
scroll to position [129, 0]
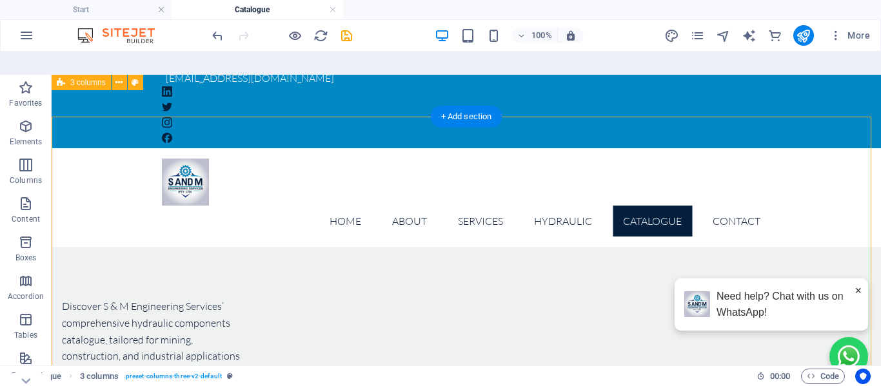
scroll to position [0, 0]
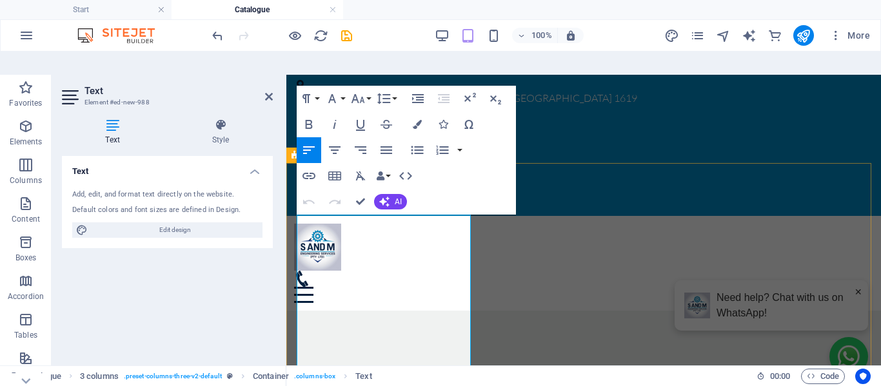
click at [415, 120] on icon "button" at bounding box center [417, 124] width 9 height 9
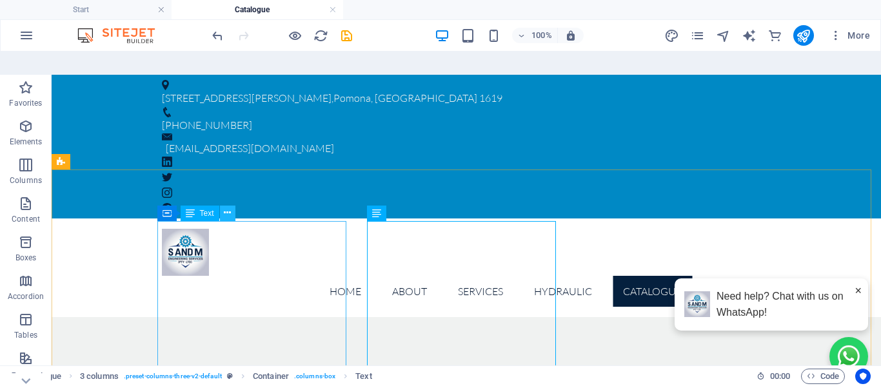
click at [226, 206] on icon at bounding box center [227, 213] width 7 height 14
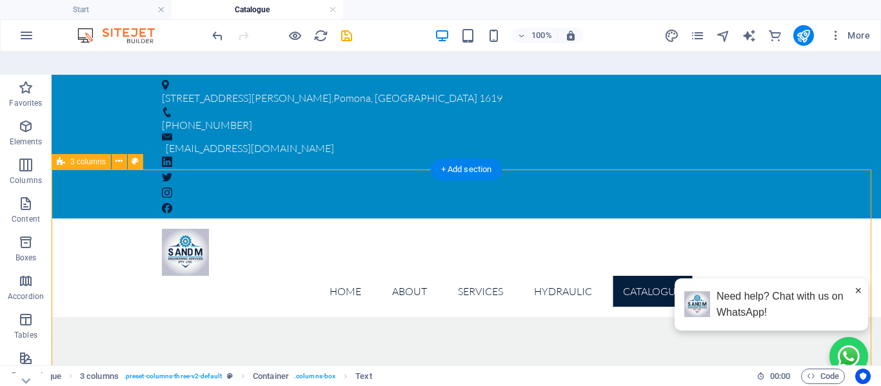
select select "rem"
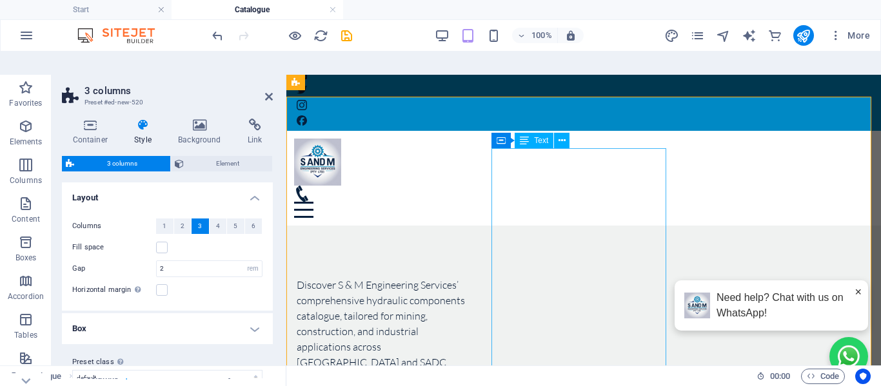
scroll to position [64, 0]
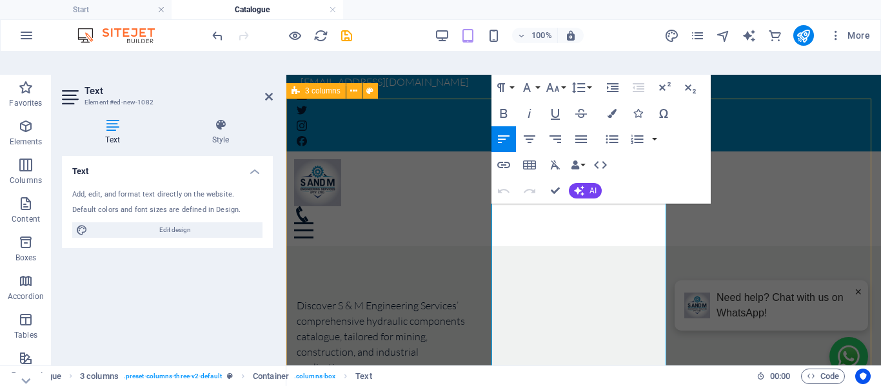
drag, startPoint x: 539, startPoint y: 223, endPoint x: 460, endPoint y: 99, distance: 147.1
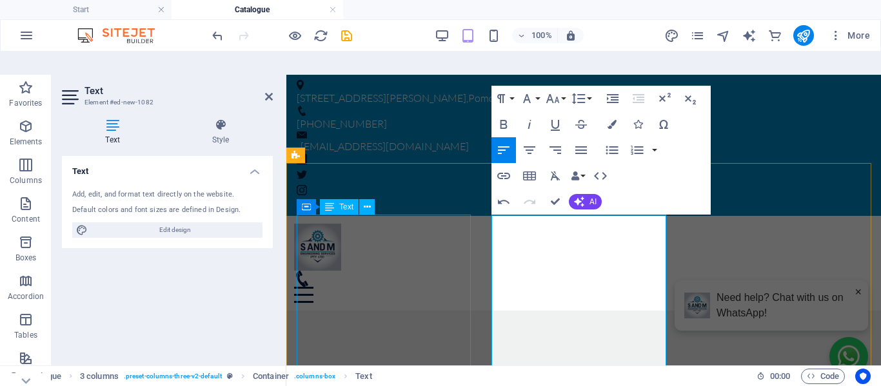
scroll to position [129, 0]
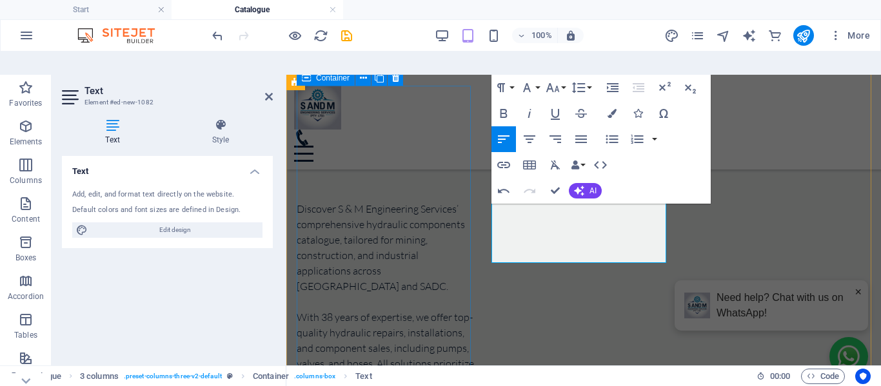
click at [404, 324] on div "Discover S & M Engineering Services’ comprehensive hydraulic components catalog…" at bounding box center [385, 317] width 177 height 232
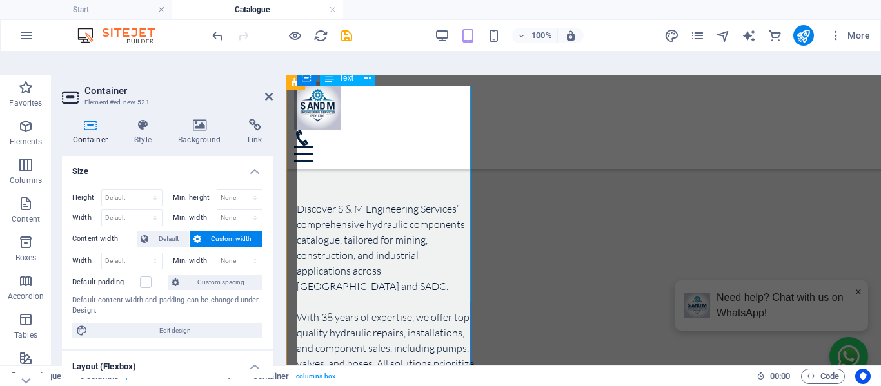
click at [455, 299] on div "Discover S & M Engineering Services’ comprehensive hydraulic components catalog…" at bounding box center [385, 317] width 177 height 232
click at [455, 294] on div "Discover S & M Engineering Services’ comprehensive hydraulic components catalog…" at bounding box center [385, 317] width 177 height 232
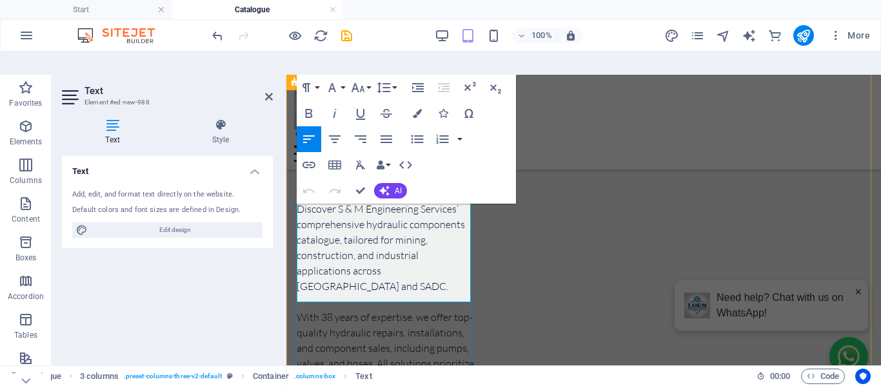
click at [455, 294] on p "Discover S & M Engineering Services’ comprehensive hydraulic components catalog…" at bounding box center [385, 317] width 177 height 232
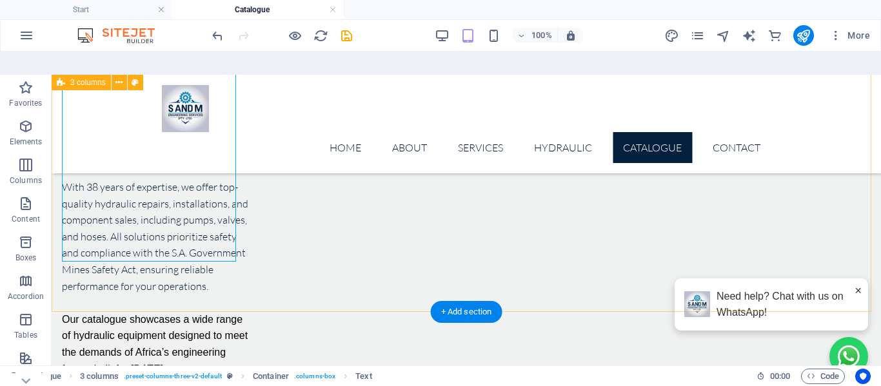
scroll to position [266, 0]
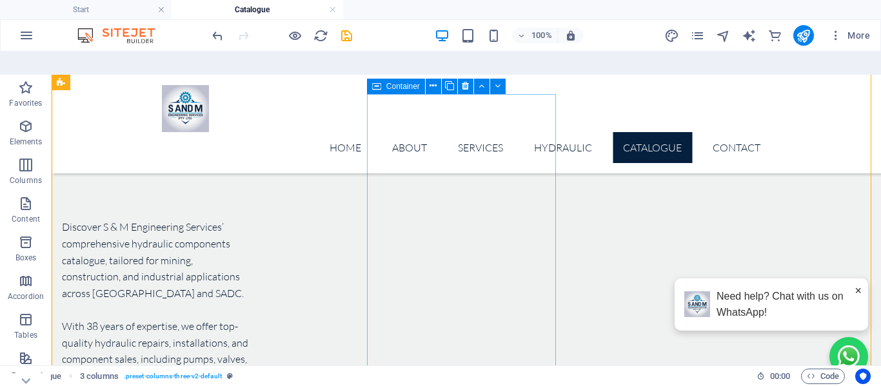
scroll to position [137, 0]
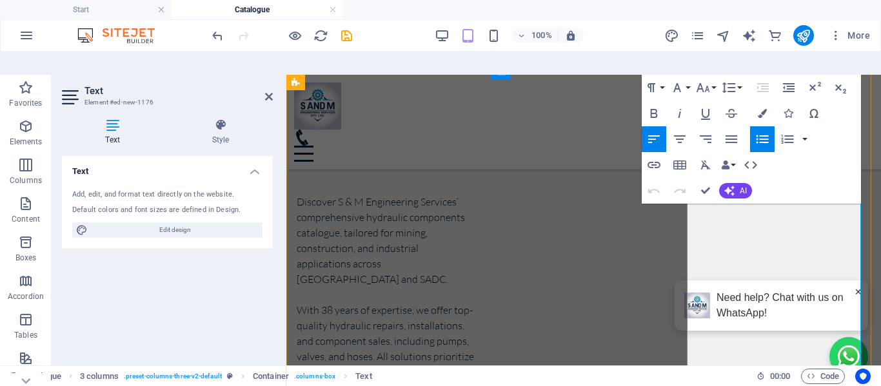
scroll to position [135, 0]
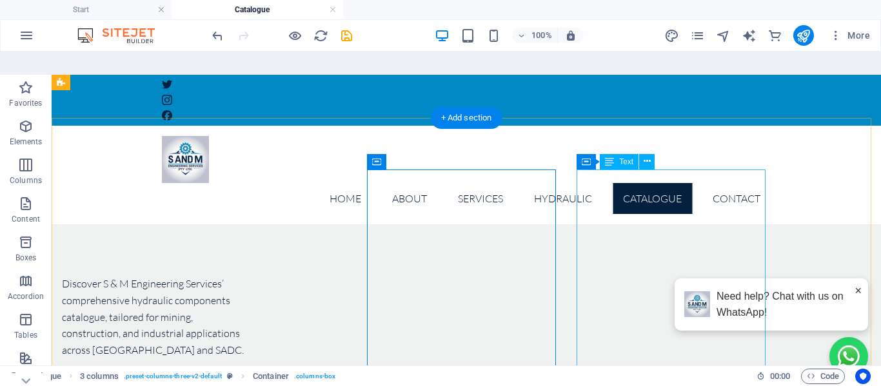
scroll to position [14, 0]
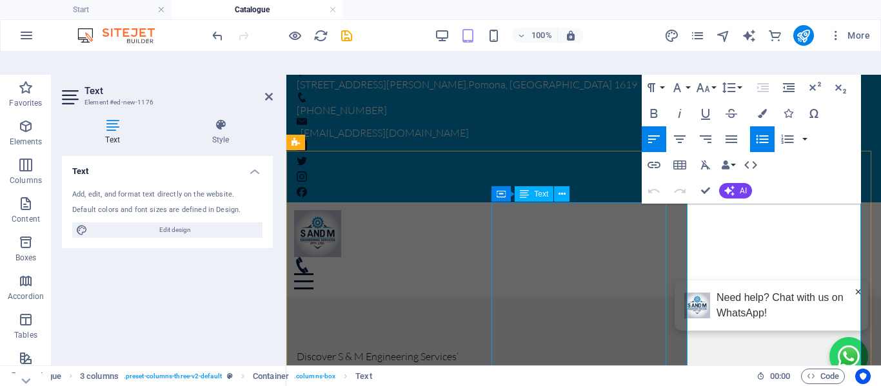
scroll to position [13, 0]
drag, startPoint x: 807, startPoint y: 242, endPoint x: 674, endPoint y: 204, distance: 138.0
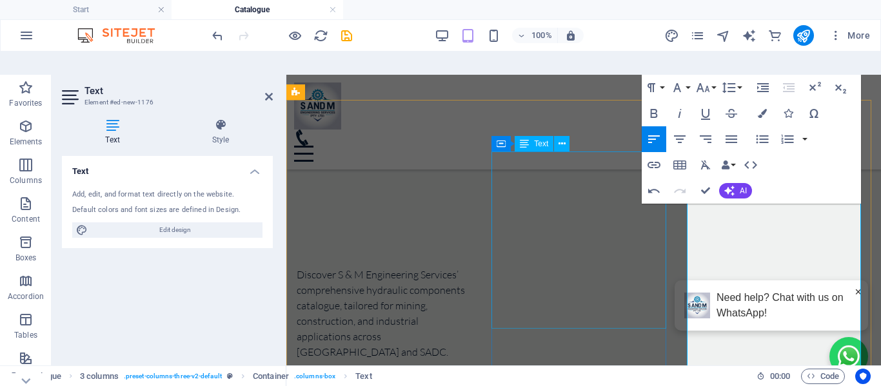
scroll to position [129, 0]
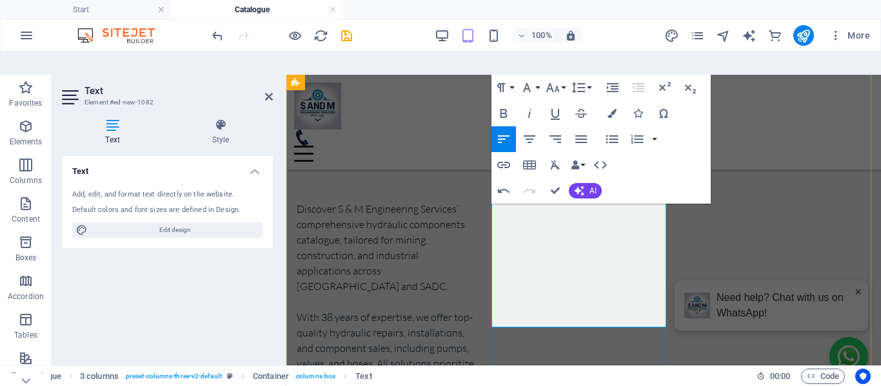
scroll to position [258, 0]
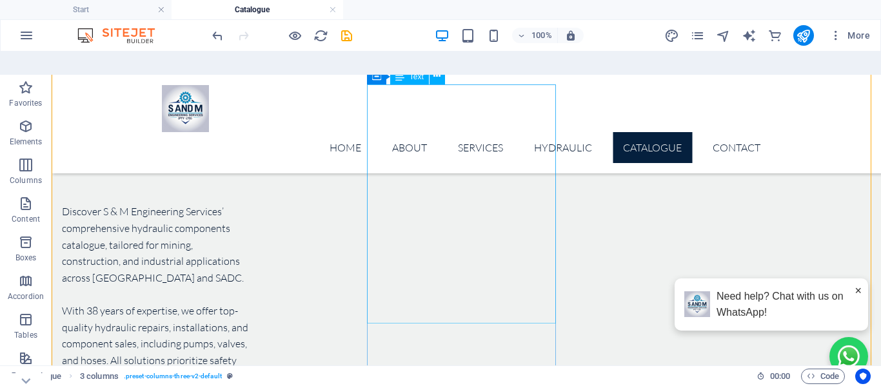
scroll to position [137, 0]
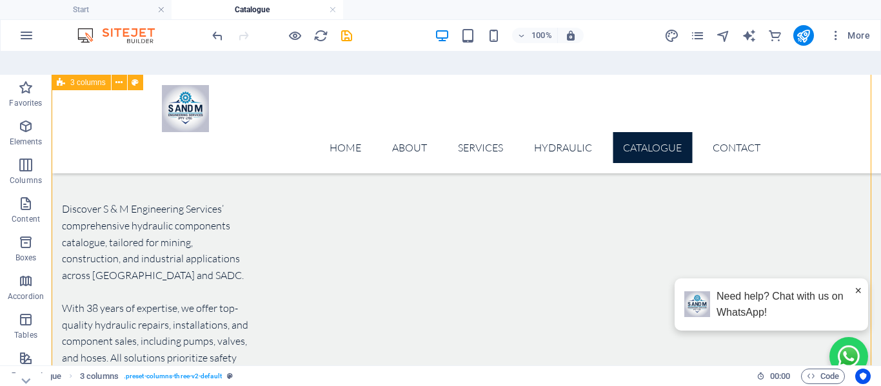
select select "rem"
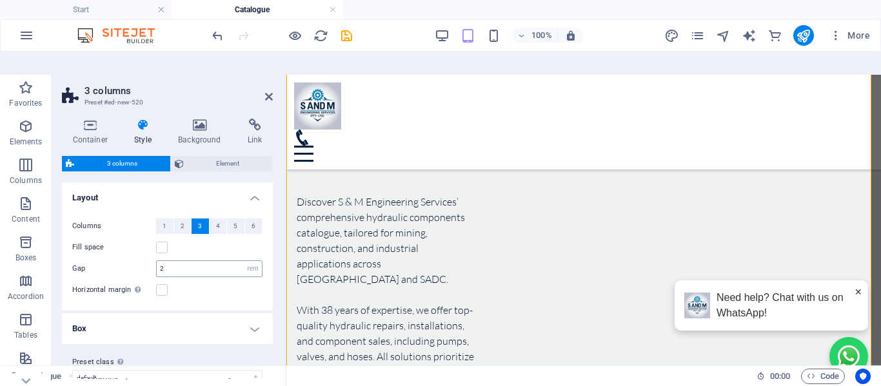
scroll to position [135, 0]
click at [272, 92] on icon at bounding box center [269, 97] width 8 height 10
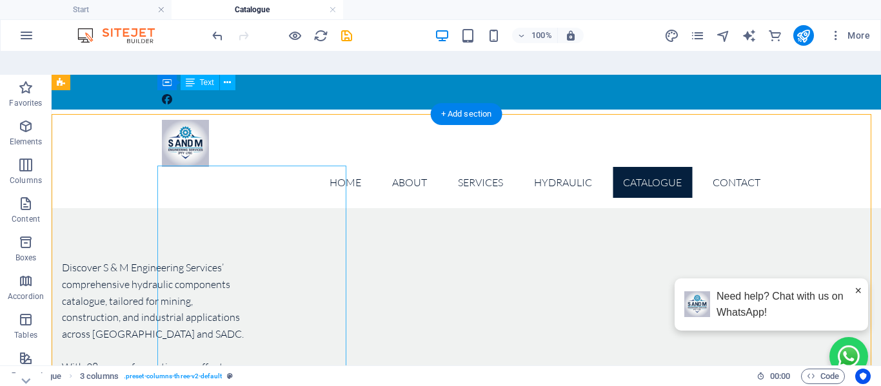
scroll to position [0, 0]
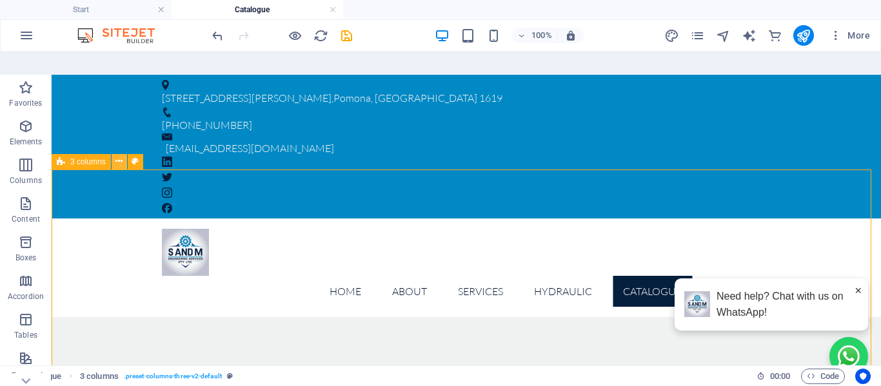
click at [119, 155] on icon at bounding box center [118, 162] width 7 height 14
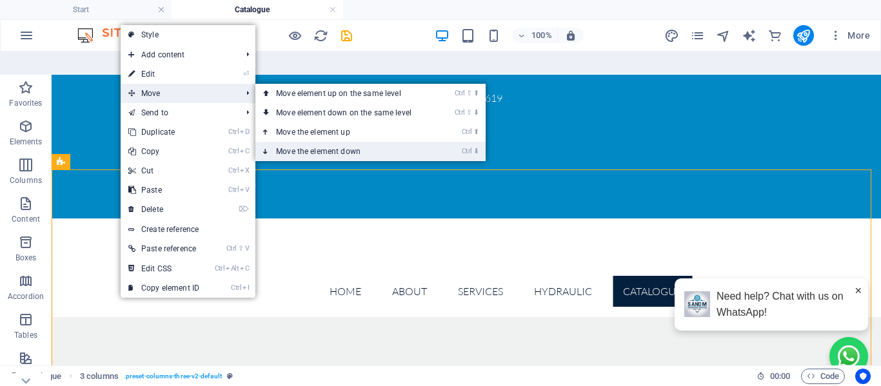
click at [295, 142] on link "Ctrl ⬇ Move the element down" at bounding box center [346, 151] width 182 height 19
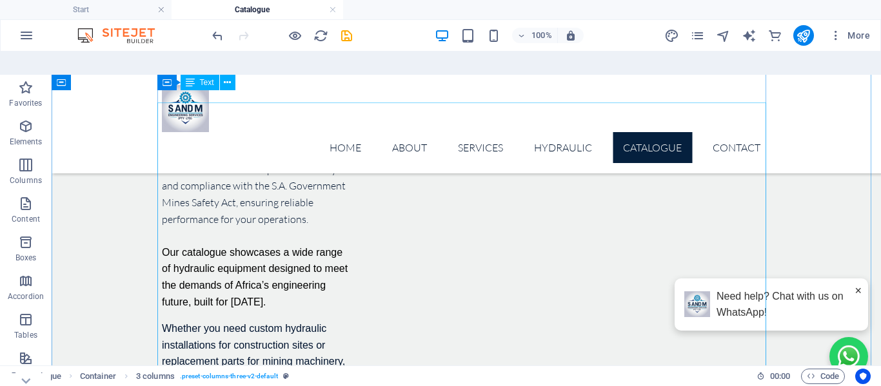
scroll to position [322, 0]
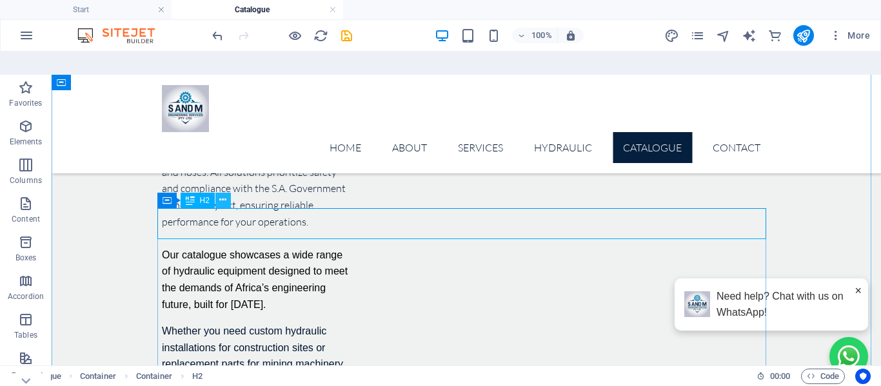
click at [222, 193] on icon at bounding box center [222, 200] width 7 height 14
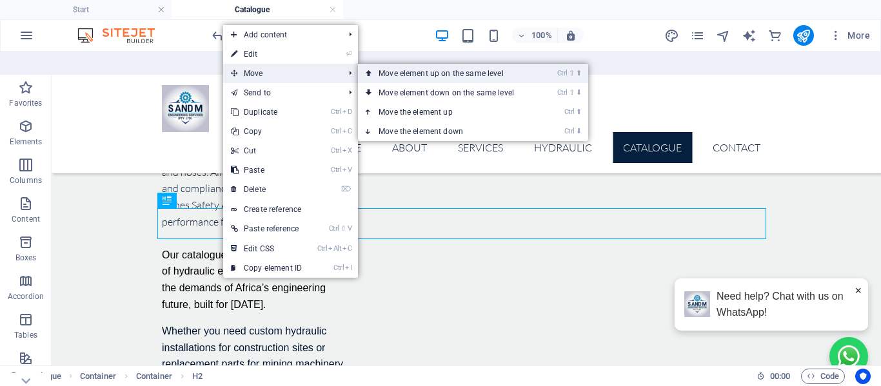
click at [391, 64] on link "Ctrl ⇧ ⬆ Move element up on the same level" at bounding box center [449, 73] width 182 height 19
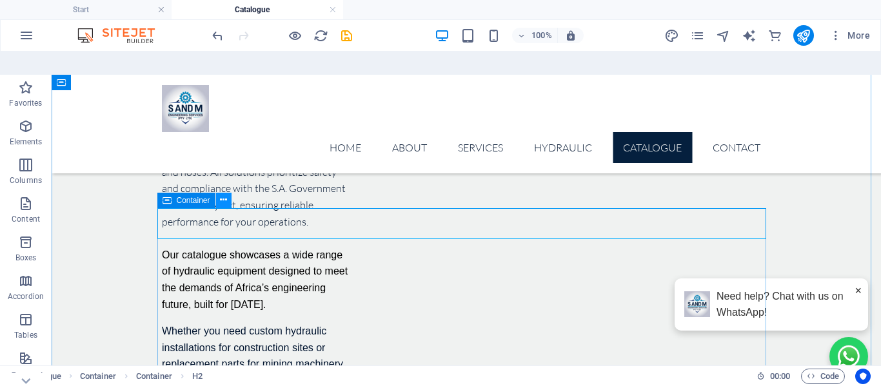
click at [222, 193] on icon at bounding box center [223, 200] width 7 height 14
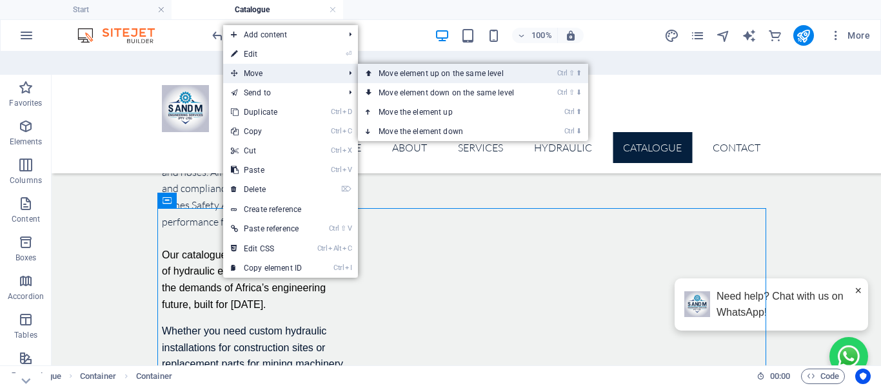
click at [399, 64] on link "Ctrl ⇧ ⬆ Move element up on the same level" at bounding box center [449, 73] width 182 height 19
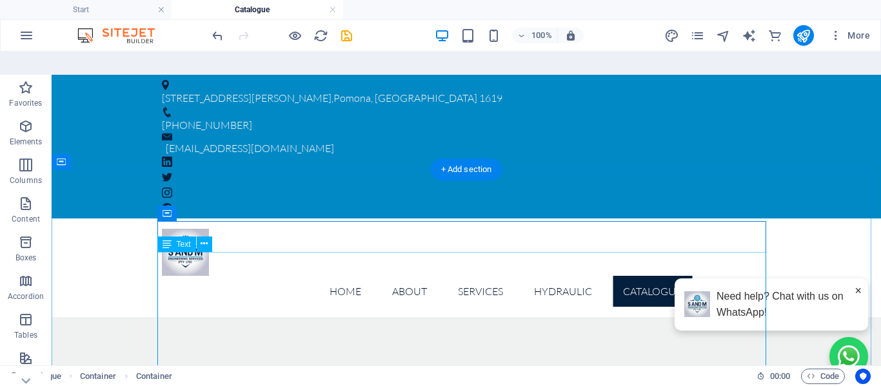
scroll to position [64, 0]
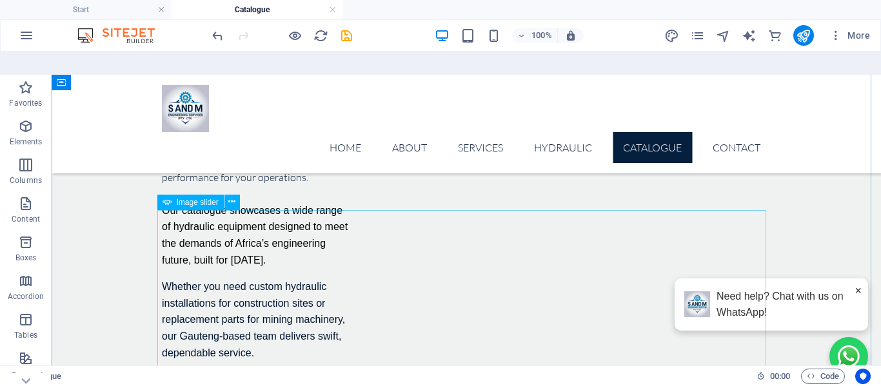
scroll to position [322, 0]
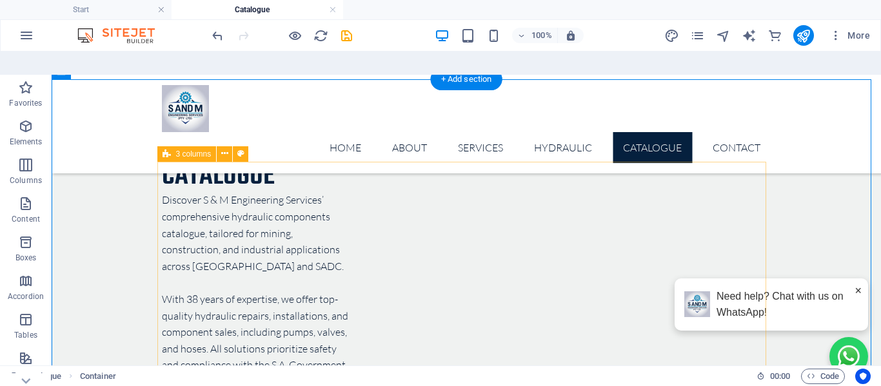
scroll to position [193, 0]
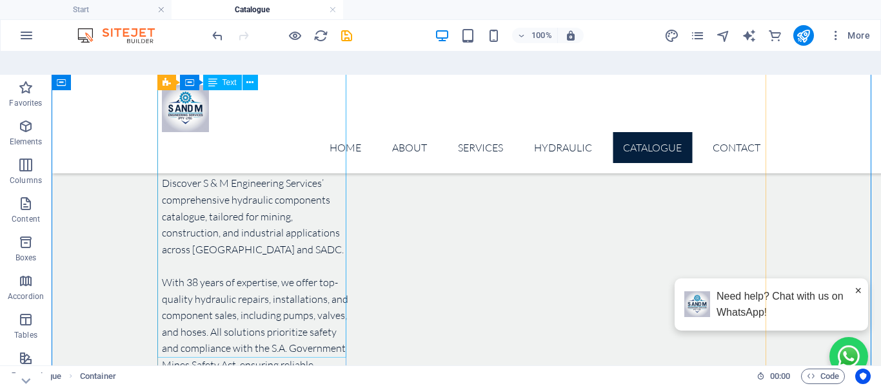
click at [244, 219] on div "Discover S & M Engineering Services’ comprehensive hydraulic components catalog…" at bounding box center [256, 323] width 189 height 297
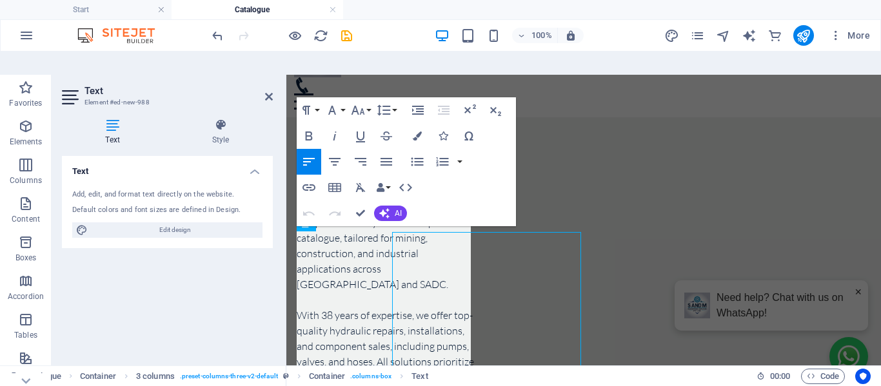
scroll to position [19, 0]
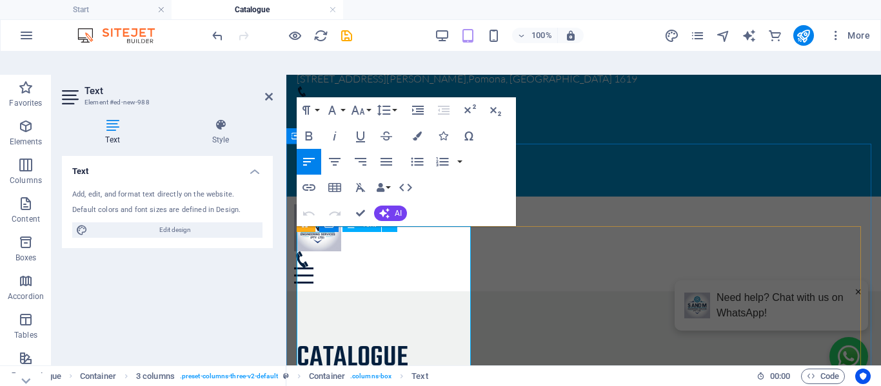
click at [344, 97] on button "Font Family" at bounding box center [334, 110] width 25 height 26
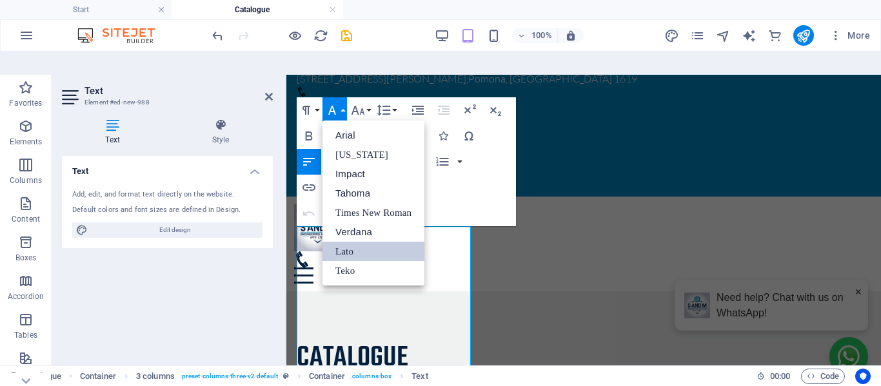
scroll to position [0, 0]
click at [366, 97] on button "Font Size" at bounding box center [360, 110] width 25 height 26
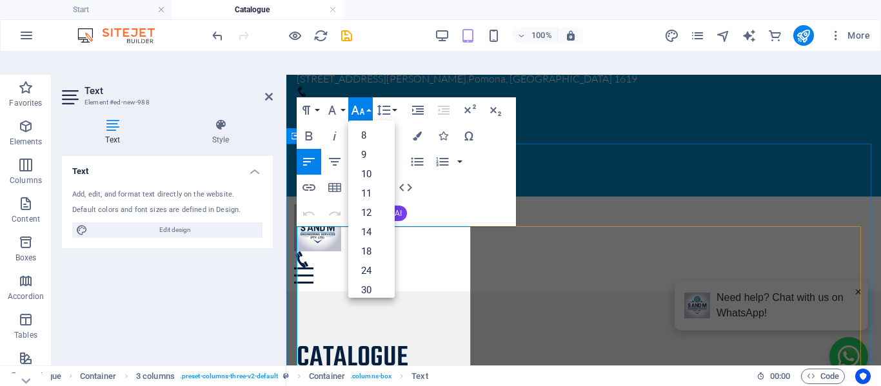
click at [367, 126] on link "8" at bounding box center [371, 135] width 46 height 19
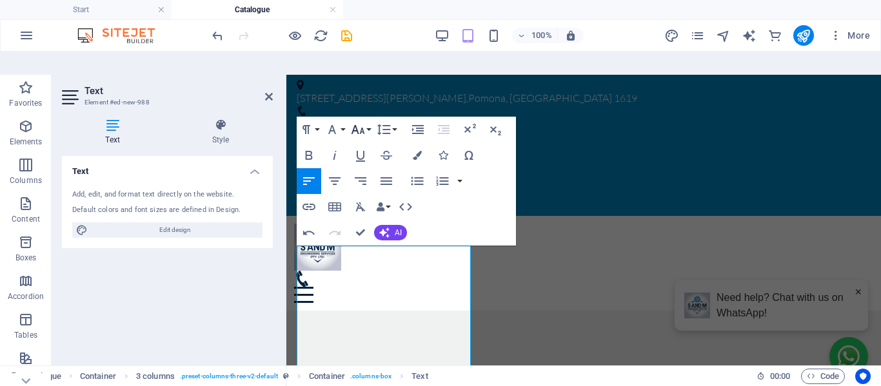
click at [368, 117] on button "Font Size" at bounding box center [360, 130] width 25 height 26
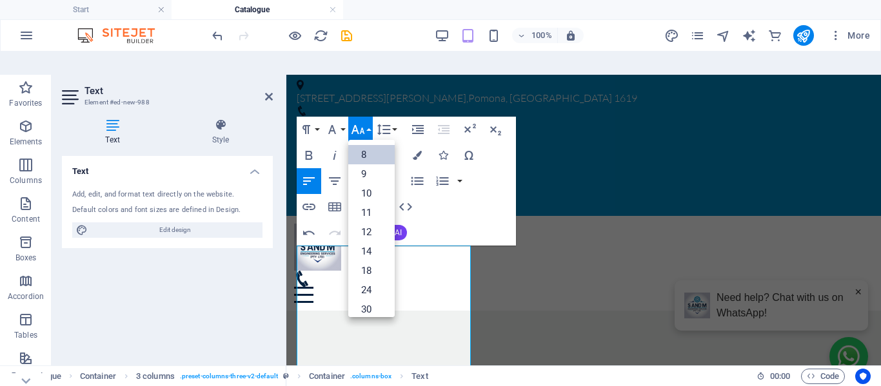
scroll to position [15, 0]
click at [367, 169] on link "10" at bounding box center [371, 178] width 46 height 19
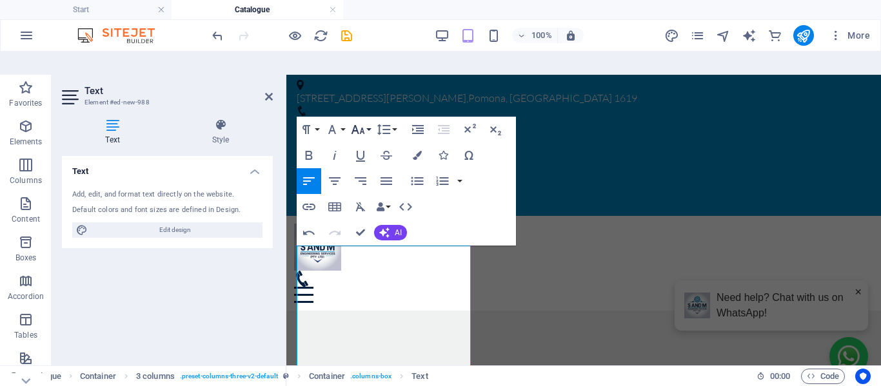
click at [365, 122] on icon "button" at bounding box center [357, 129] width 15 height 15
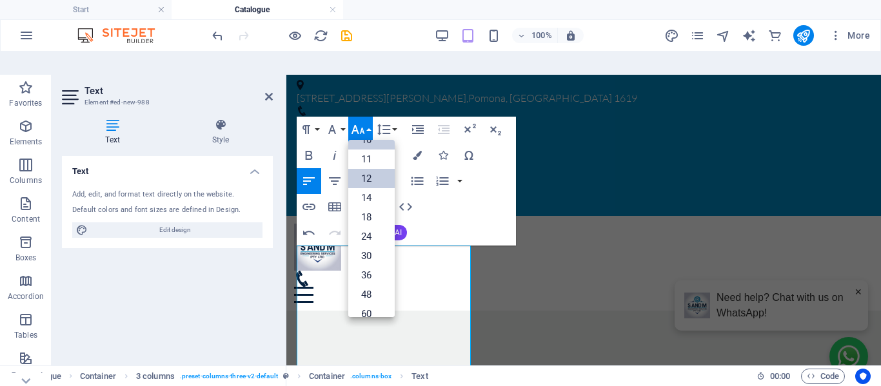
click at [370, 169] on link "12" at bounding box center [371, 178] width 46 height 19
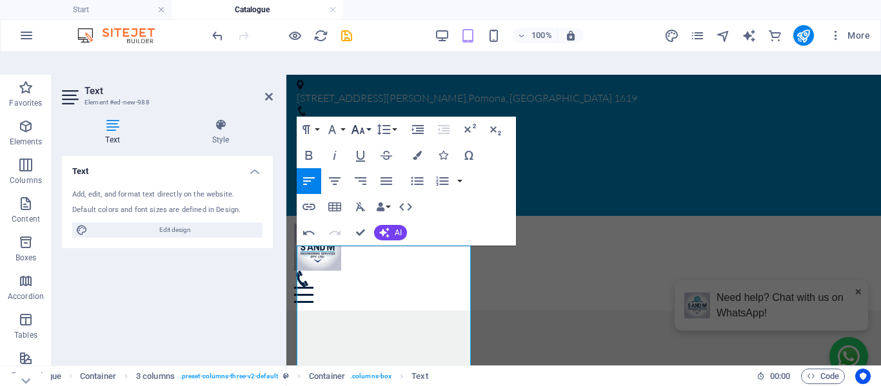
click at [366, 117] on button "Font Size" at bounding box center [360, 130] width 25 height 26
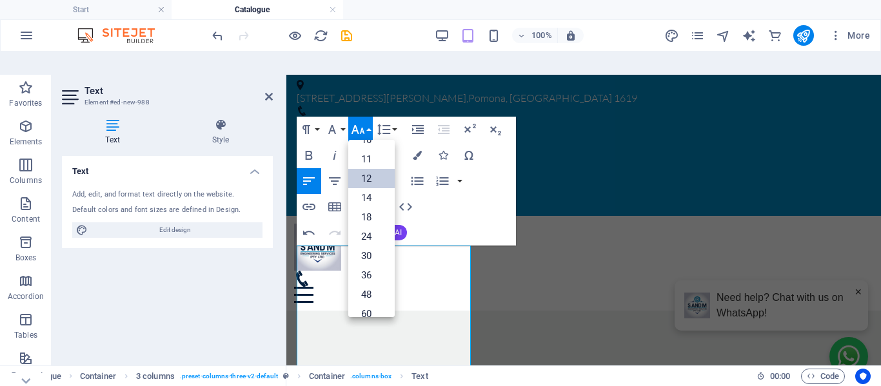
scroll to position [92, 0]
click at [371, 150] on link "14" at bounding box center [371, 159] width 46 height 19
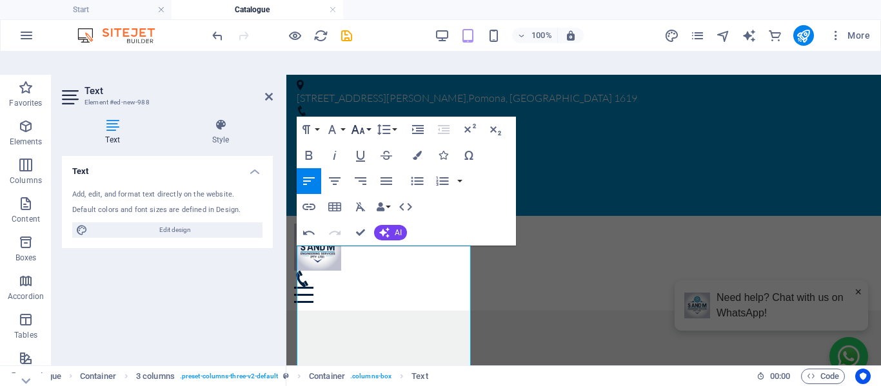
click at [361, 125] on icon "button" at bounding box center [358, 129] width 14 height 9
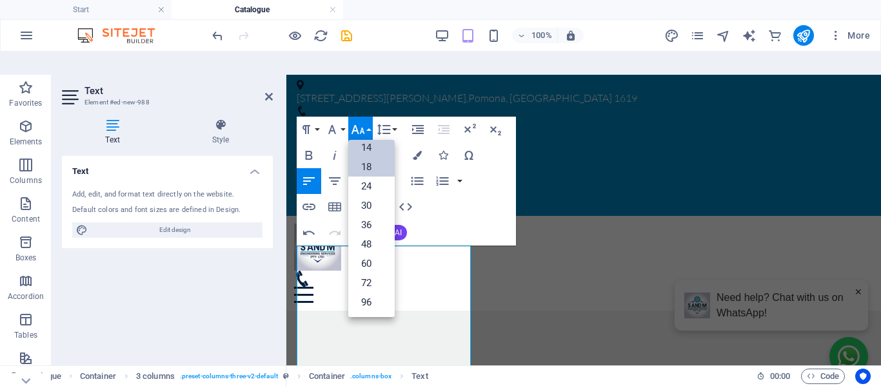
scroll to position [104, 0]
click at [371, 157] on link "18" at bounding box center [371, 166] width 46 height 19
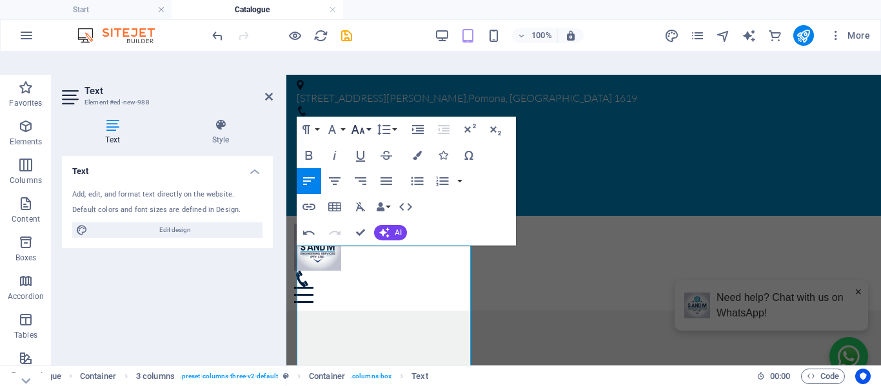
click at [371, 117] on button "Font Size" at bounding box center [360, 130] width 25 height 26
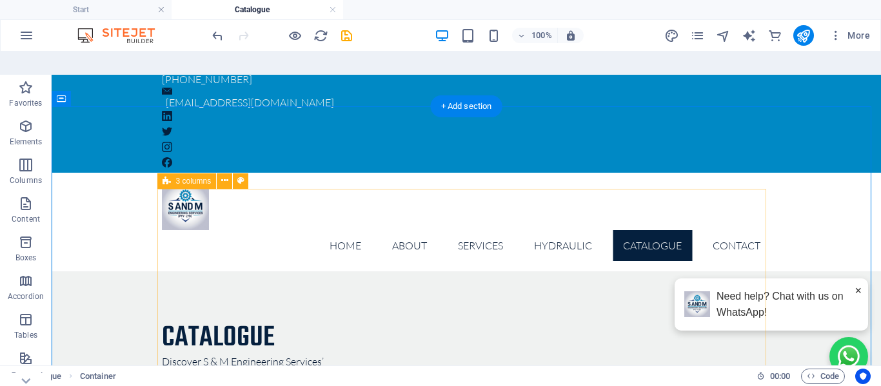
scroll to position [64, 0]
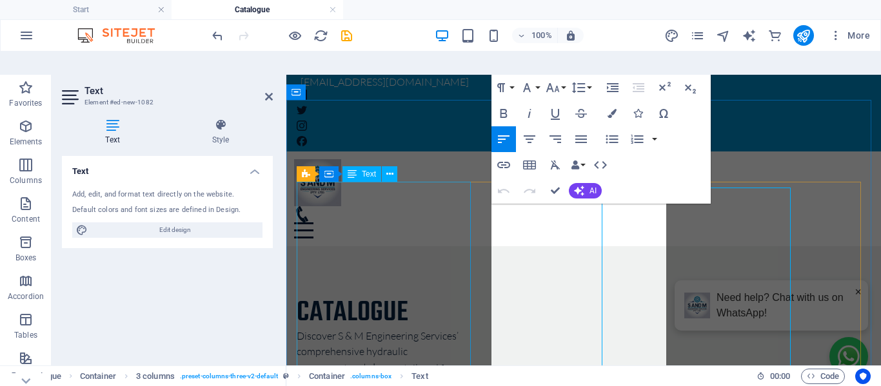
scroll to position [64, 0]
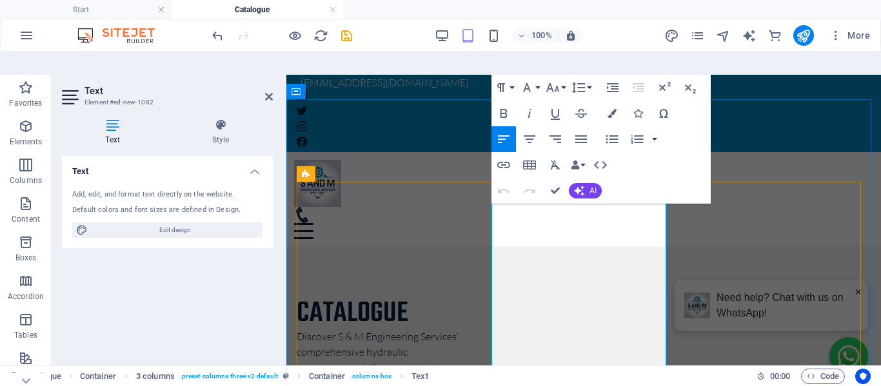
click at [533, 80] on icon "button" at bounding box center [526, 87] width 15 height 15
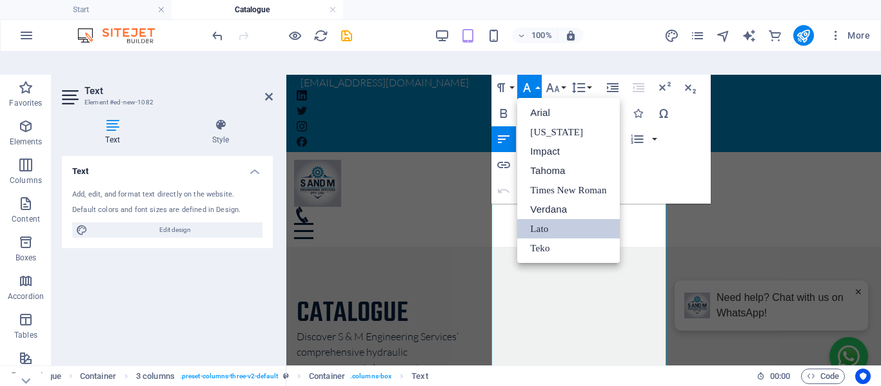
click at [549, 219] on link "Lato" at bounding box center [568, 228] width 102 height 19
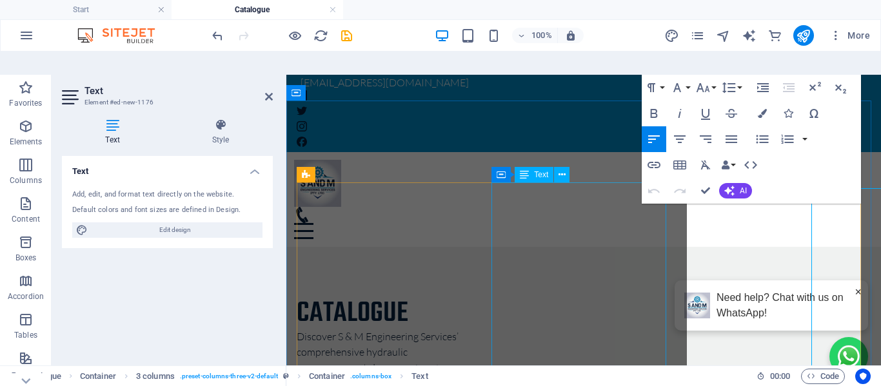
scroll to position [63, 0]
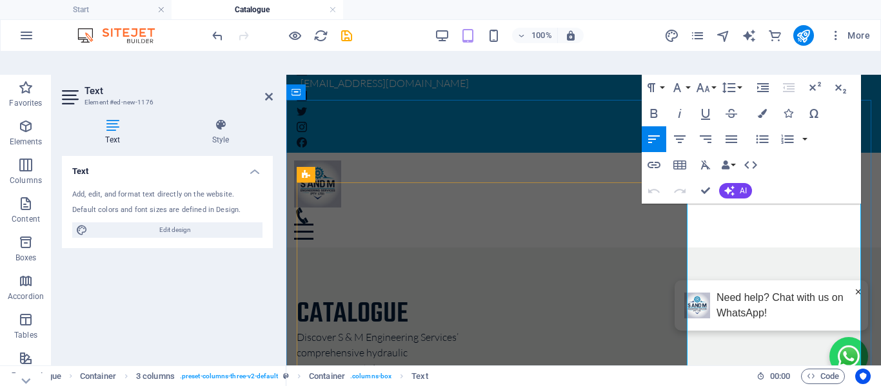
click at [690, 75] on button "Font Family" at bounding box center [679, 88] width 25 height 26
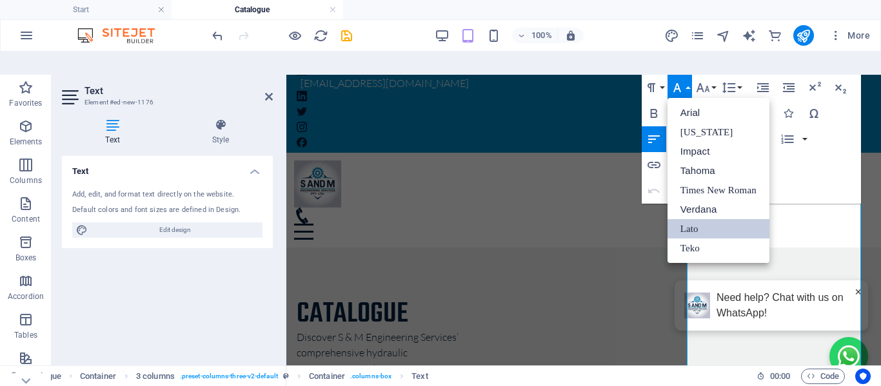
click at [695, 219] on link "Lato" at bounding box center [718, 228] width 102 height 19
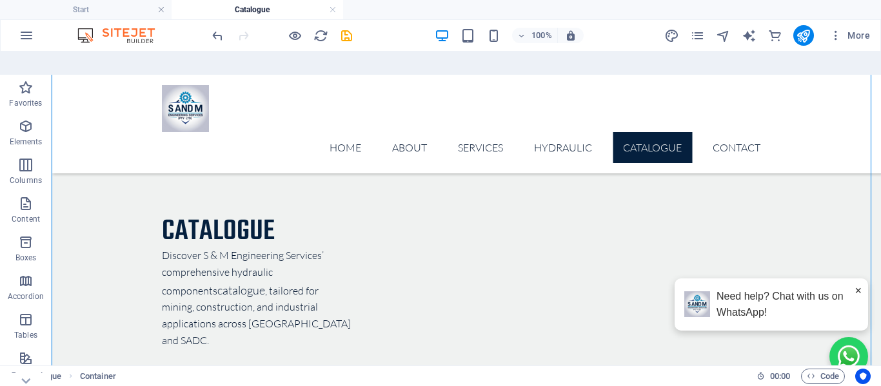
scroll to position [192, 0]
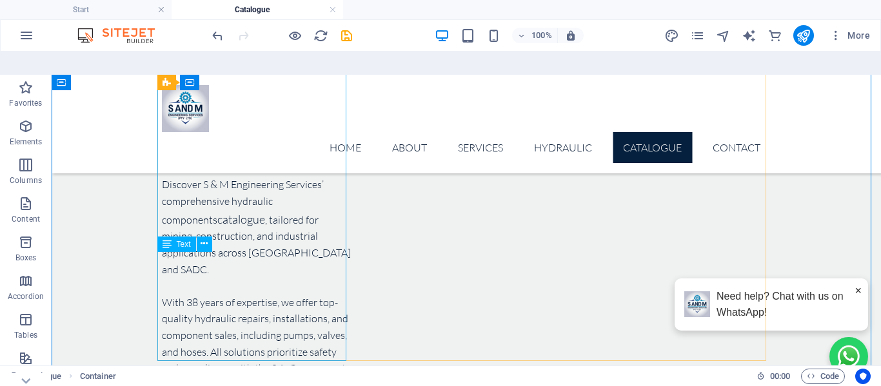
click at [201, 305] on div "Discover S & M Engineering Services’ comprehensive hydraulic components catalog…" at bounding box center [256, 334] width 189 height 315
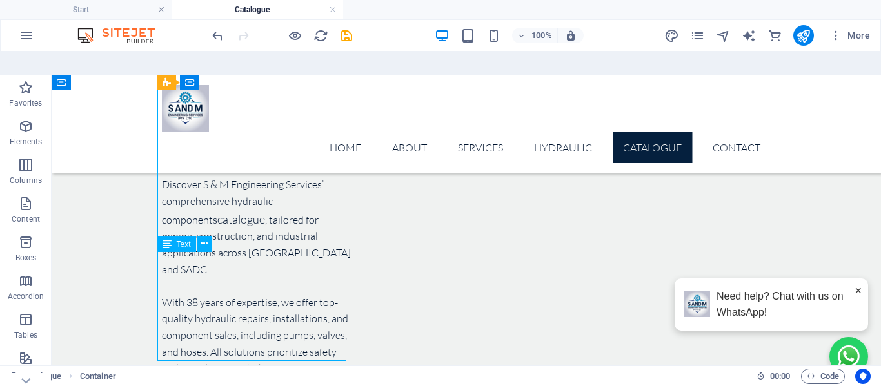
click at [201, 305] on div "Discover S & M Engineering Services’ comprehensive hydraulic components catalog…" at bounding box center [256, 334] width 189 height 315
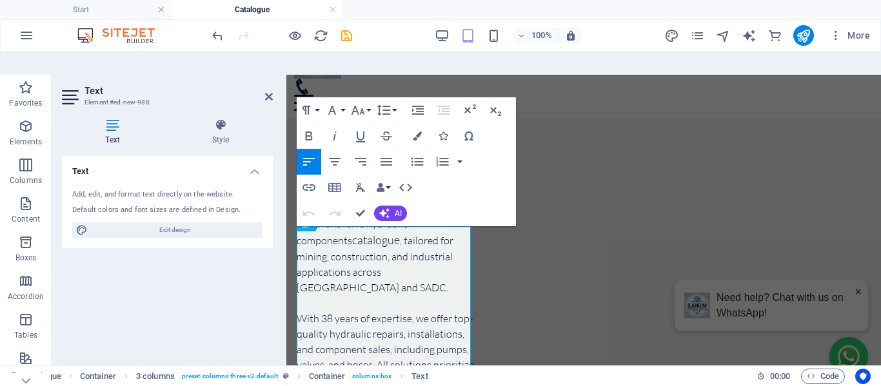
scroll to position [19, 0]
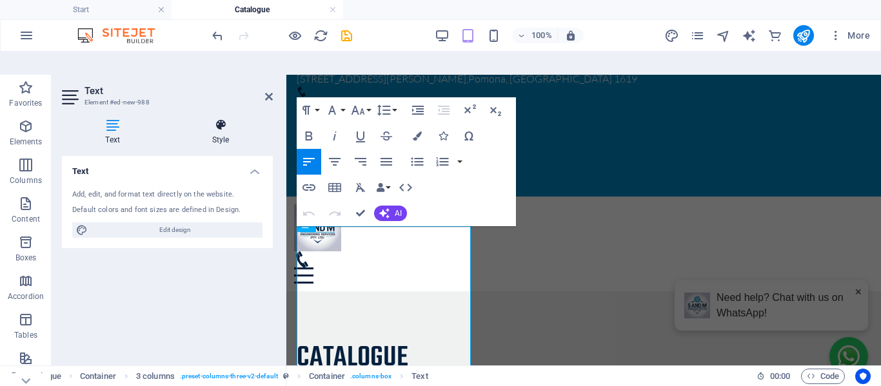
click at [219, 119] on icon at bounding box center [220, 125] width 104 height 13
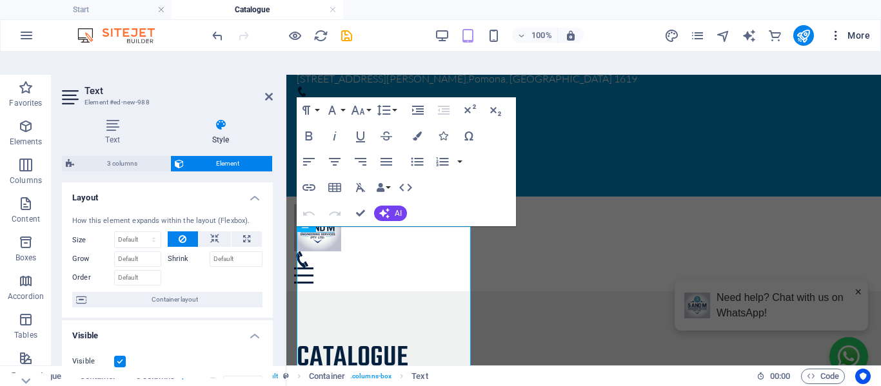
click at [831, 34] on icon "button" at bounding box center [835, 35] width 13 height 13
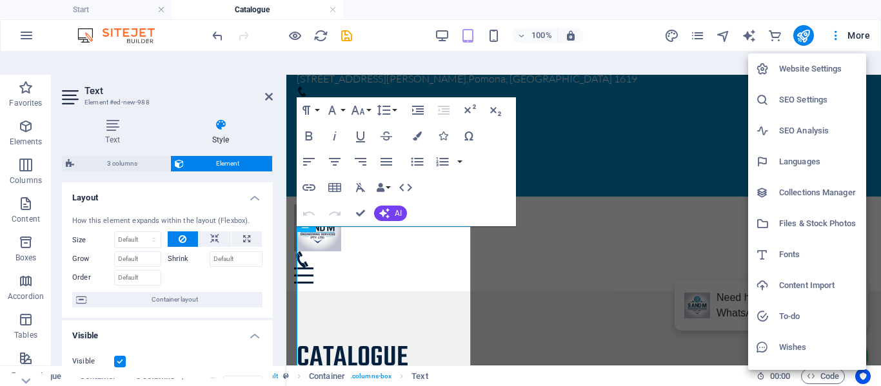
click at [787, 250] on h6 "Fonts" at bounding box center [818, 254] width 79 height 15
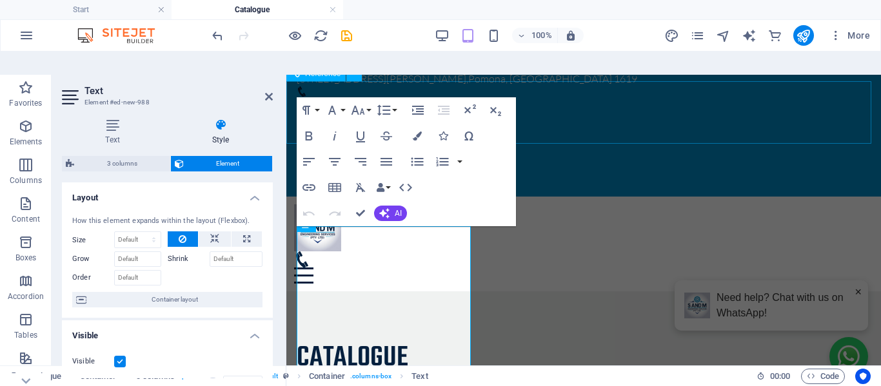
select select "popularity"
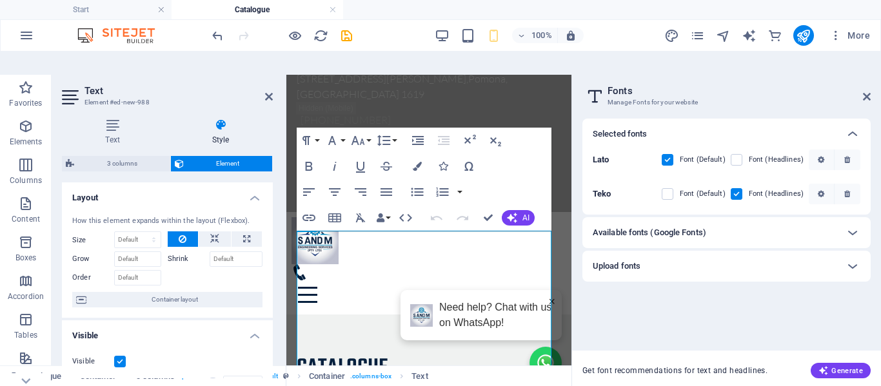
click at [669, 154] on label at bounding box center [668, 160] width 12 height 12
click at [0, 0] on input "checkbox" at bounding box center [0, 0] width 0 height 0
click at [669, 154] on label at bounding box center [668, 160] width 12 height 12
click at [0, 0] on input "checkbox" at bounding box center [0, 0] width 0 height 0
click at [865, 92] on icon at bounding box center [867, 97] width 8 height 10
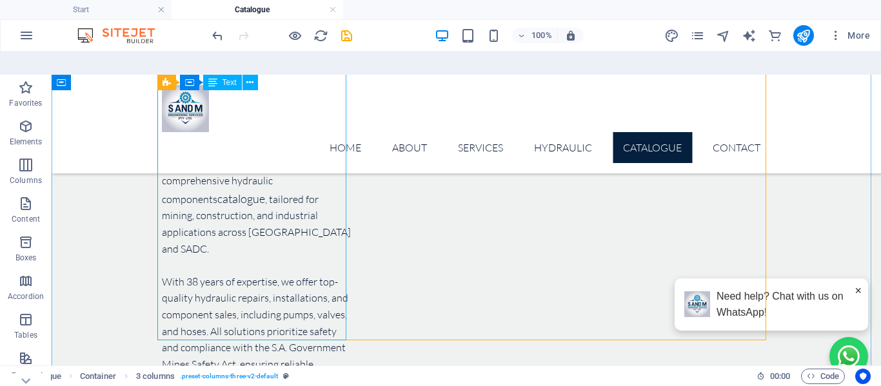
click at [271, 295] on div "Discover S & M Engineering Services’ comprehensive hydraulic components catalog…" at bounding box center [256, 313] width 189 height 315
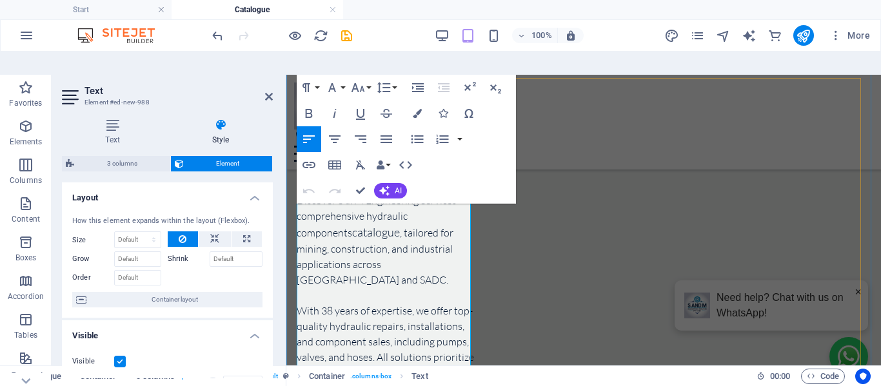
scroll to position [277, 0]
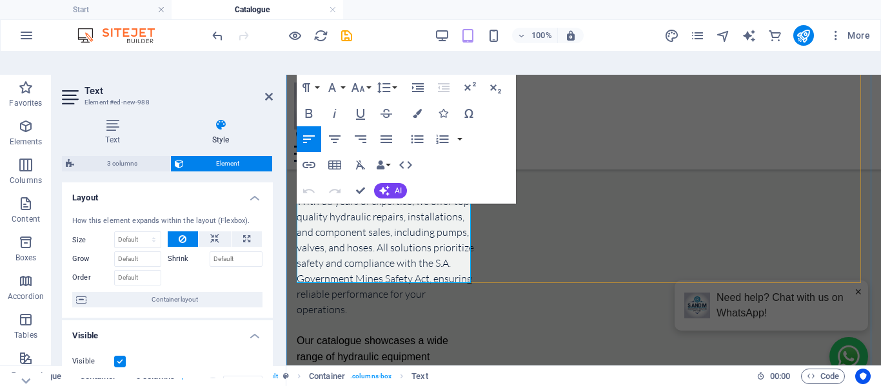
click at [364, 335] on span "Our catalogue showcases a wide range of hydraulic equipment designed to meet th…" at bounding box center [376, 372] width 159 height 75
click at [339, 80] on icon "button" at bounding box center [331, 87] width 15 height 15
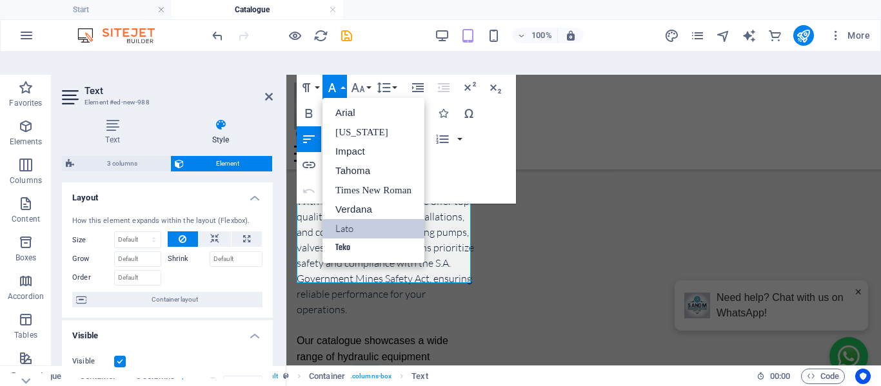
click at [351, 219] on link "Lato" at bounding box center [373, 228] width 102 height 19
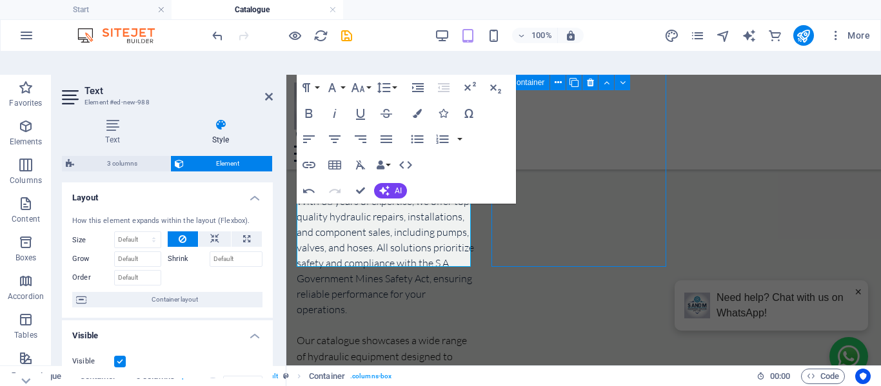
scroll to position [285, 0]
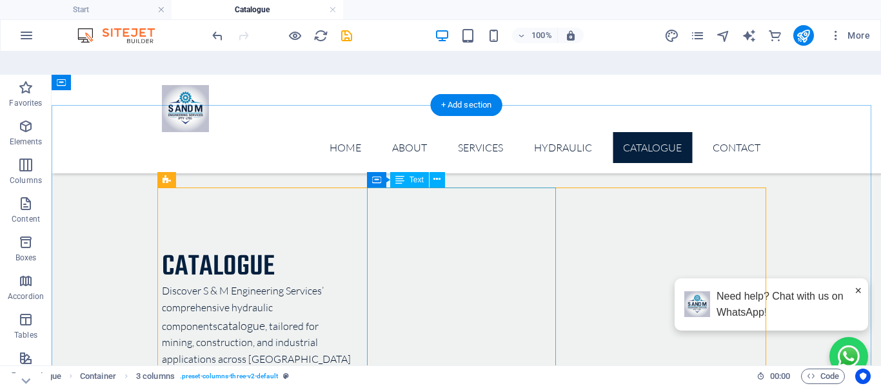
scroll to position [64, 0]
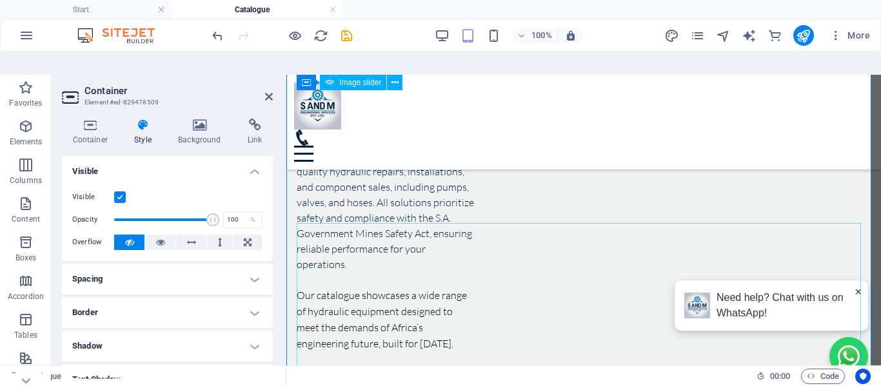
scroll to position [321, 0]
click at [349, 36] on icon "save" at bounding box center [346, 35] width 15 height 15
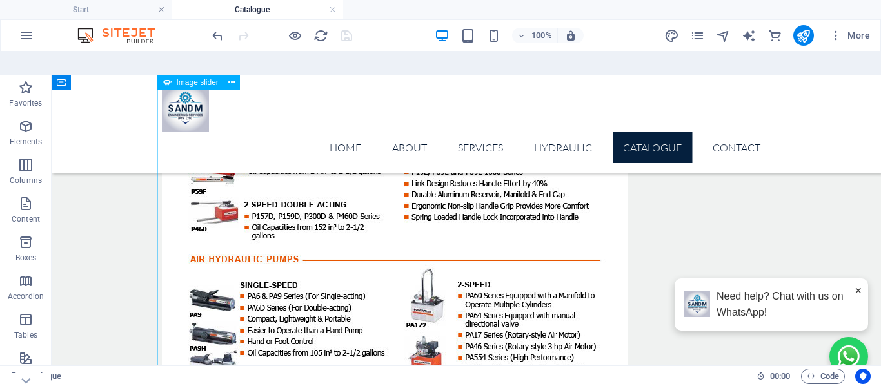
scroll to position [4392, 0]
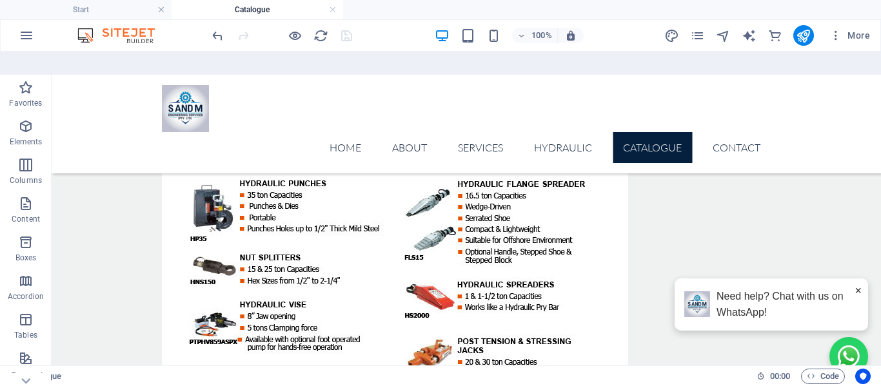
click at [855, 292] on span "×" at bounding box center [858, 291] width 7 height 19
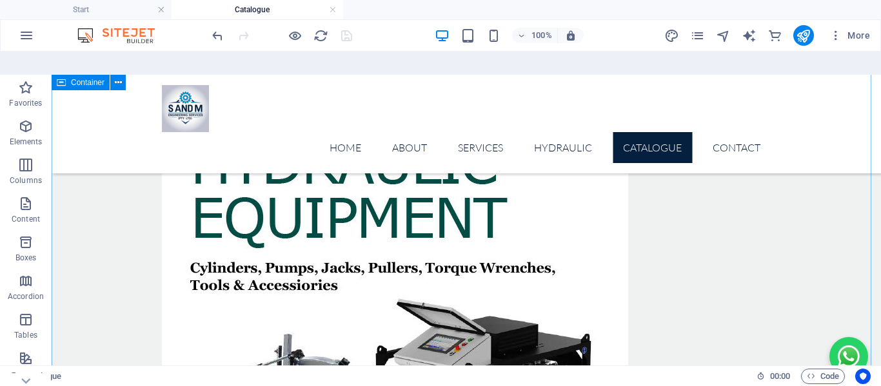
scroll to position [845, 0]
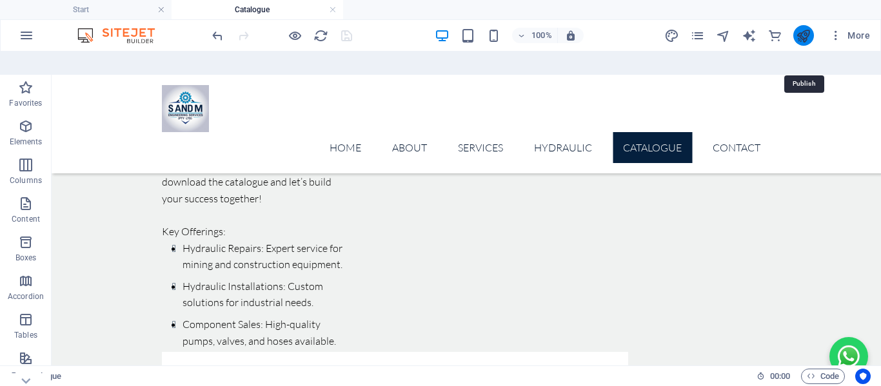
click at [809, 36] on icon "publish" at bounding box center [803, 35] width 15 height 15
